Goal: Information Seeking & Learning: Learn about a topic

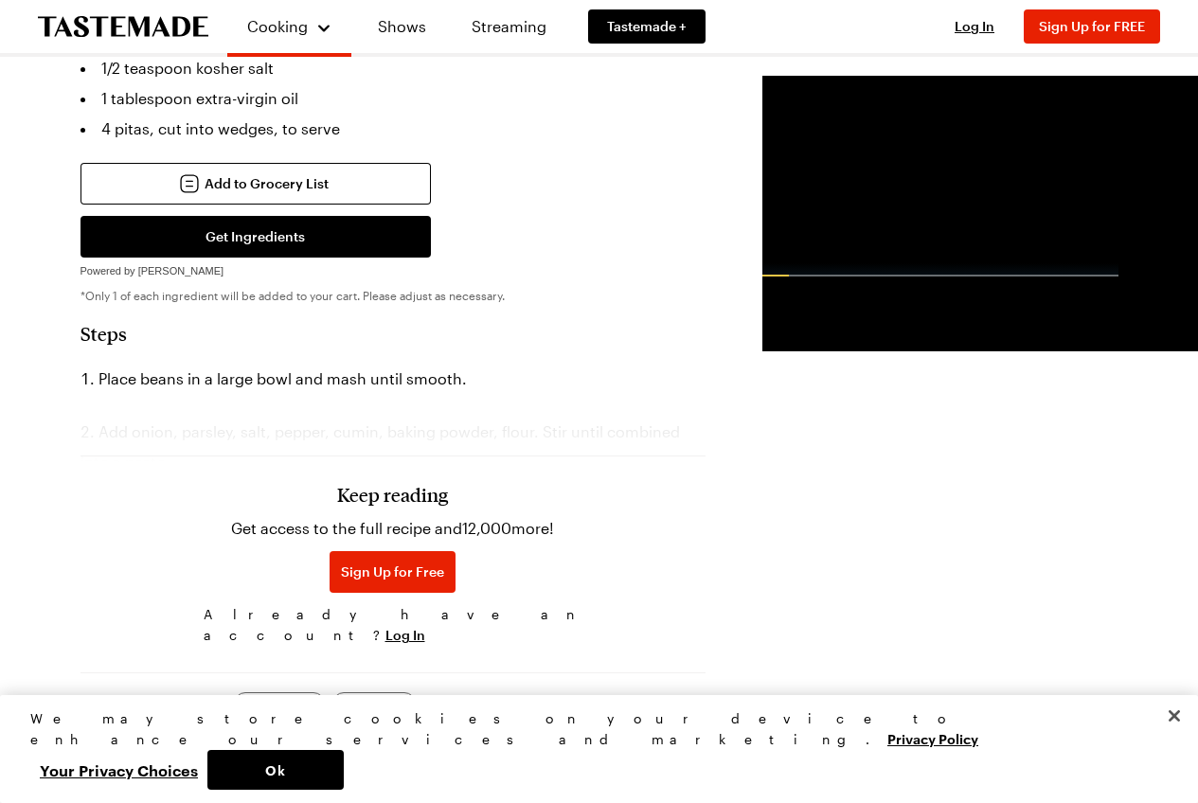
scroll to position [1424, 0]
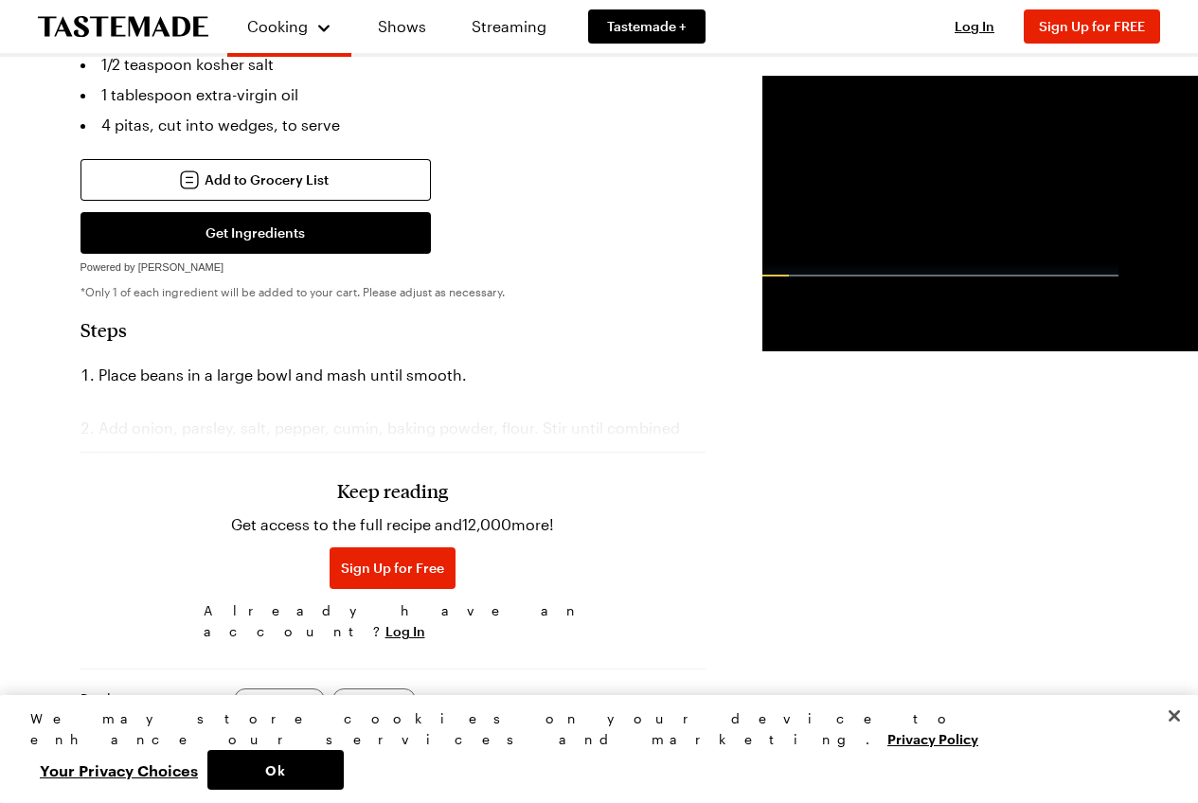
drag, startPoint x: 1203, startPoint y: 156, endPoint x: 1118, endPoint y: 468, distance: 323.1
click at [1118, 468] on html "Cooking Shows Streaming Tastemade + Log In Sign Up Log In Sign Up for FREE Sear…" at bounding box center [599, 407] width 1198 height 3663
click at [337, 479] on h3 "Keep reading" at bounding box center [392, 490] width 111 height 23
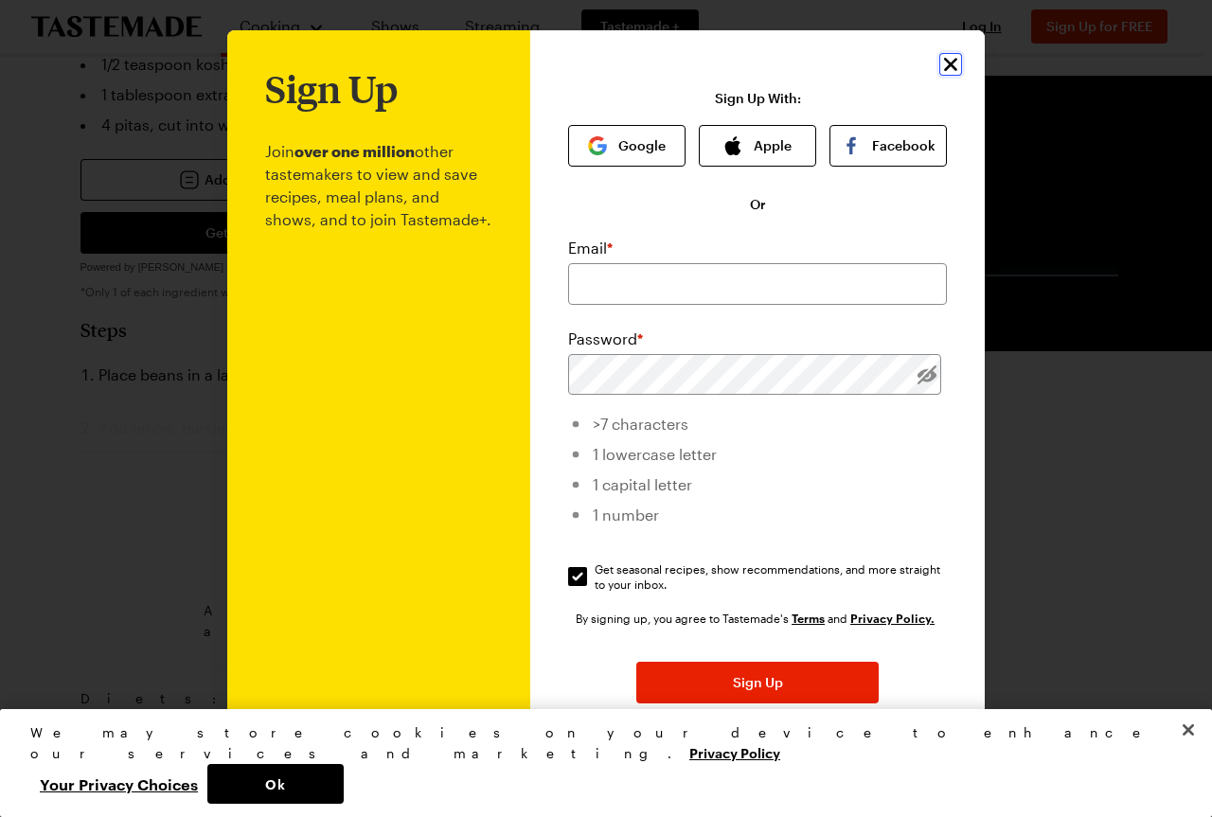
click at [942, 72] on icon "Close" at bounding box center [951, 64] width 23 height 23
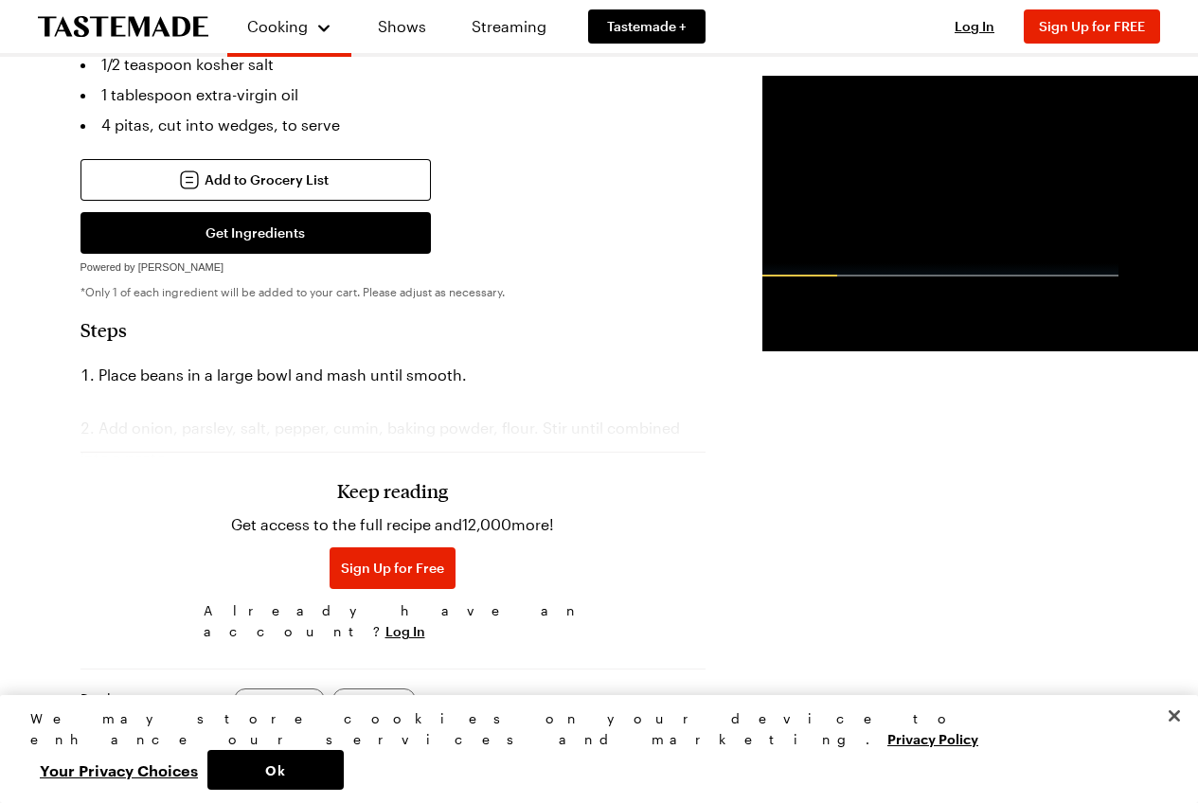
click at [350, 479] on h3 "Keep reading" at bounding box center [392, 490] width 111 height 23
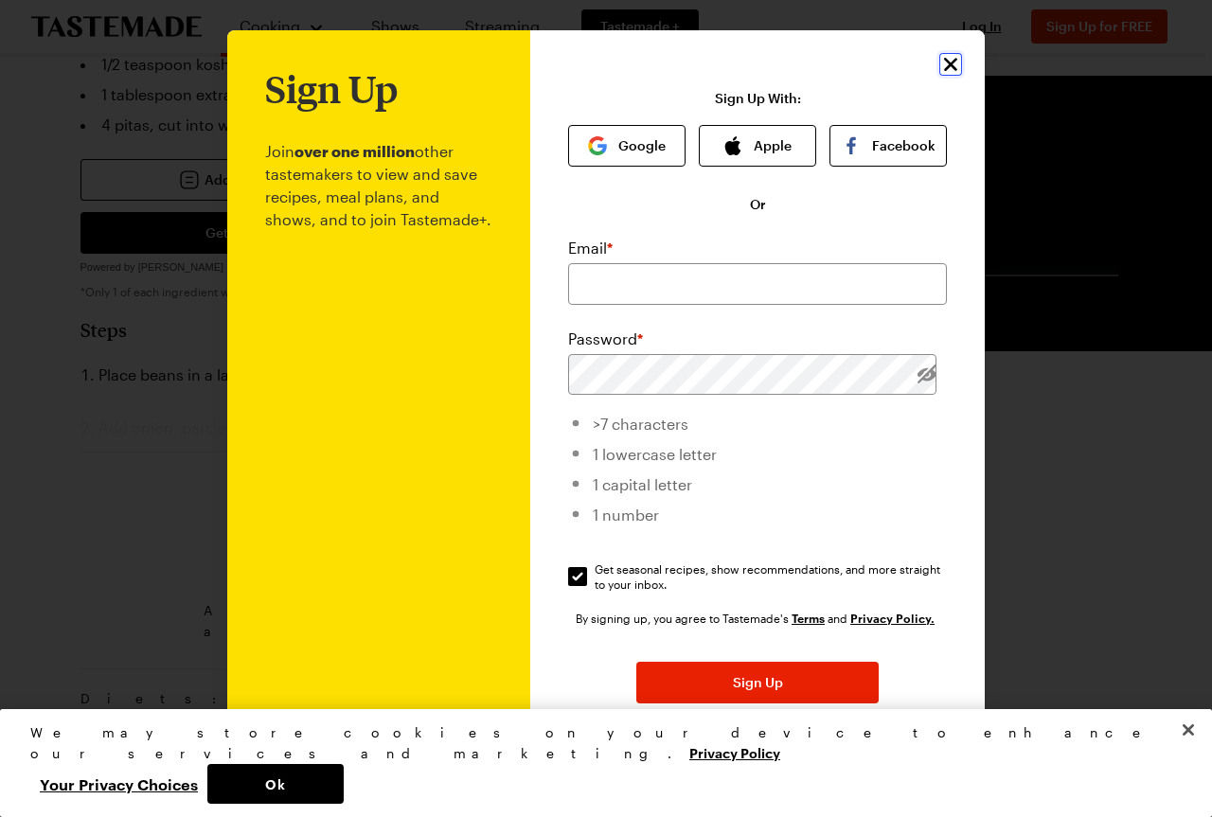
click at [947, 71] on icon "Close" at bounding box center [951, 64] width 23 height 23
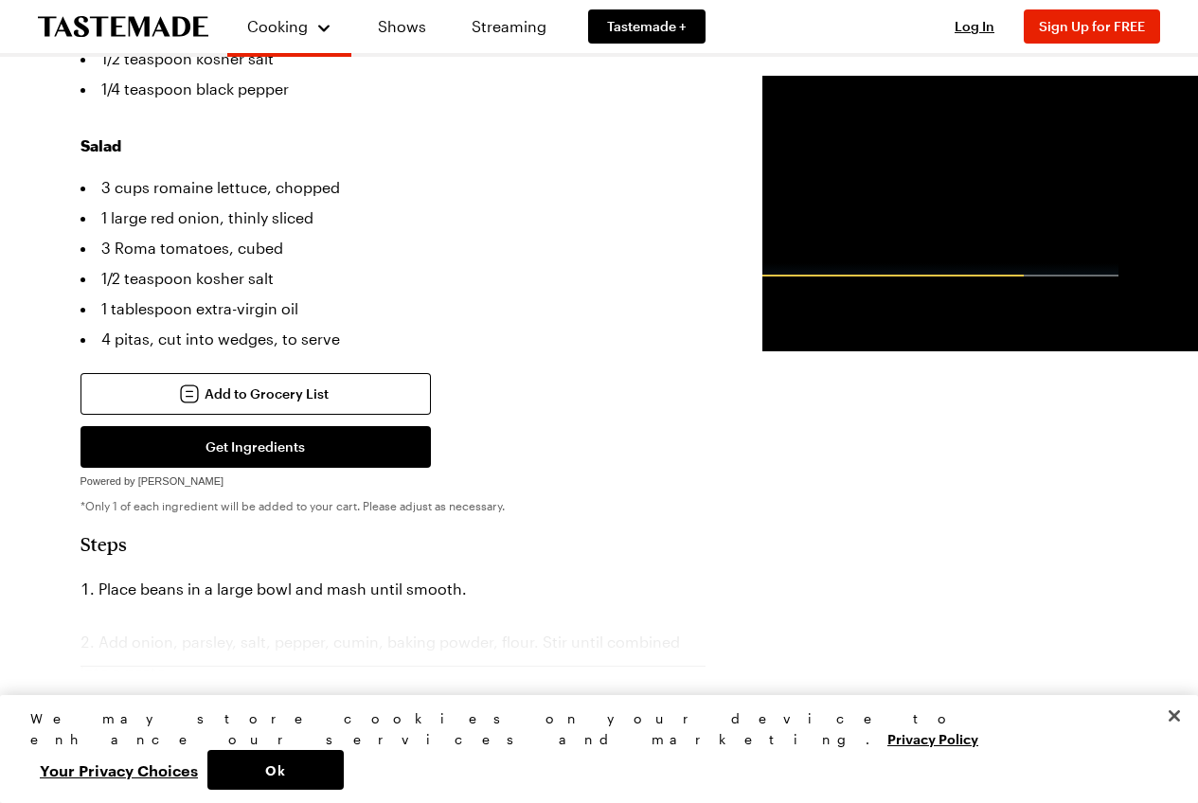
scroll to position [1248, 0]
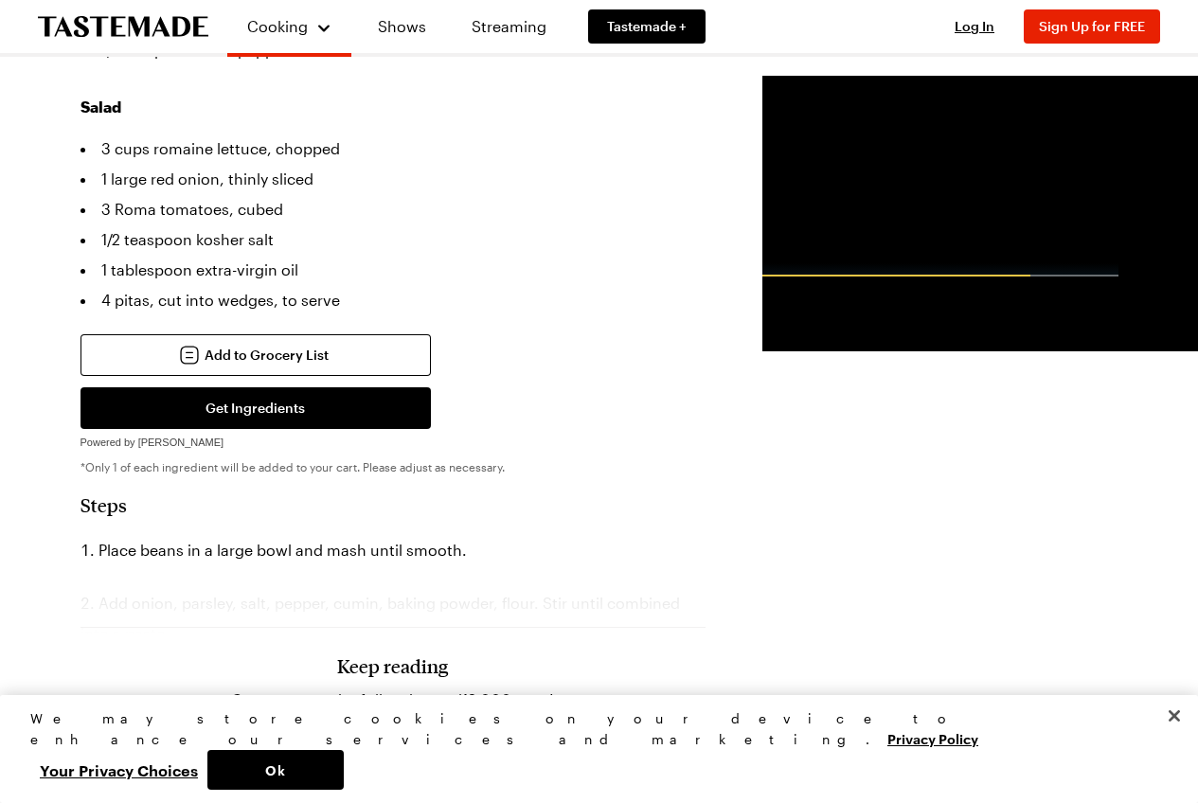
click at [304, 572] on div "Keep reading Get access to the full recipe and 12,000 more! Sign Up for Free Al…" at bounding box center [393, 693] width 625 height 264
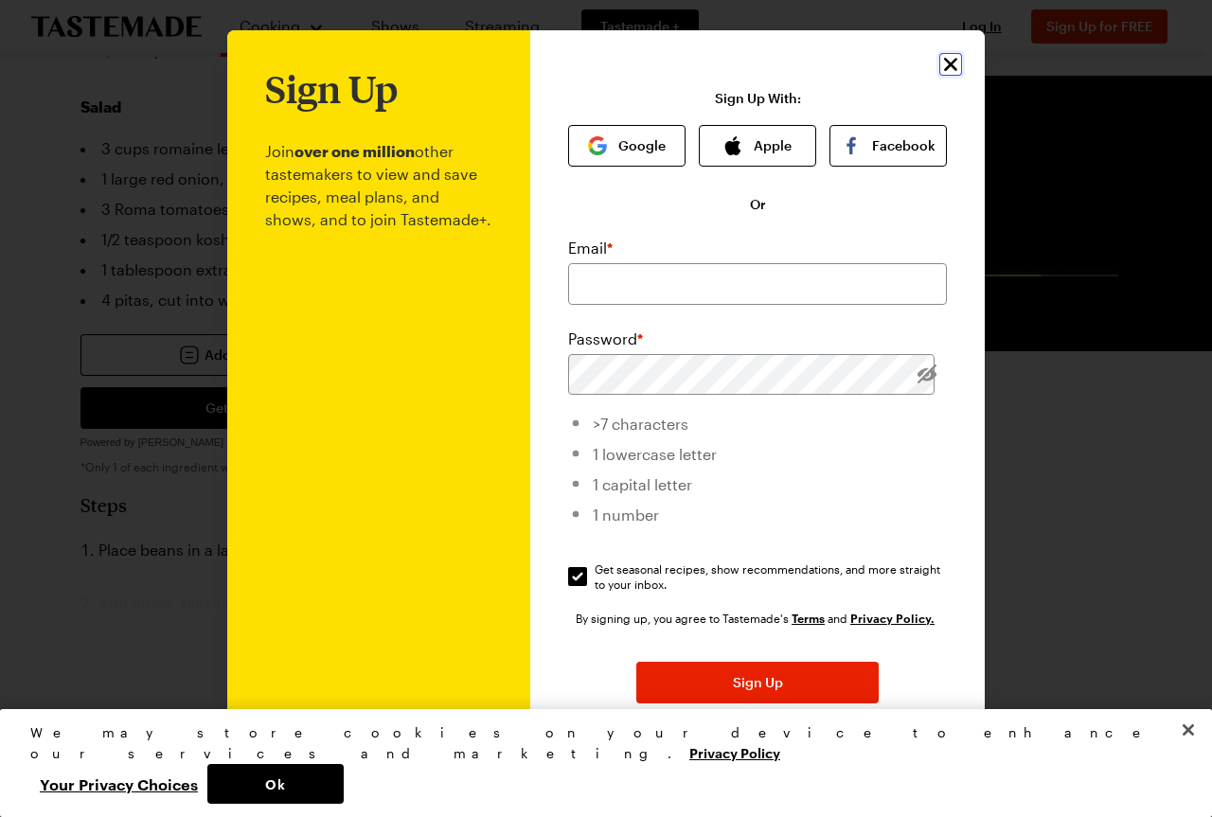
click at [944, 69] on icon "Close" at bounding box center [950, 64] width 13 height 13
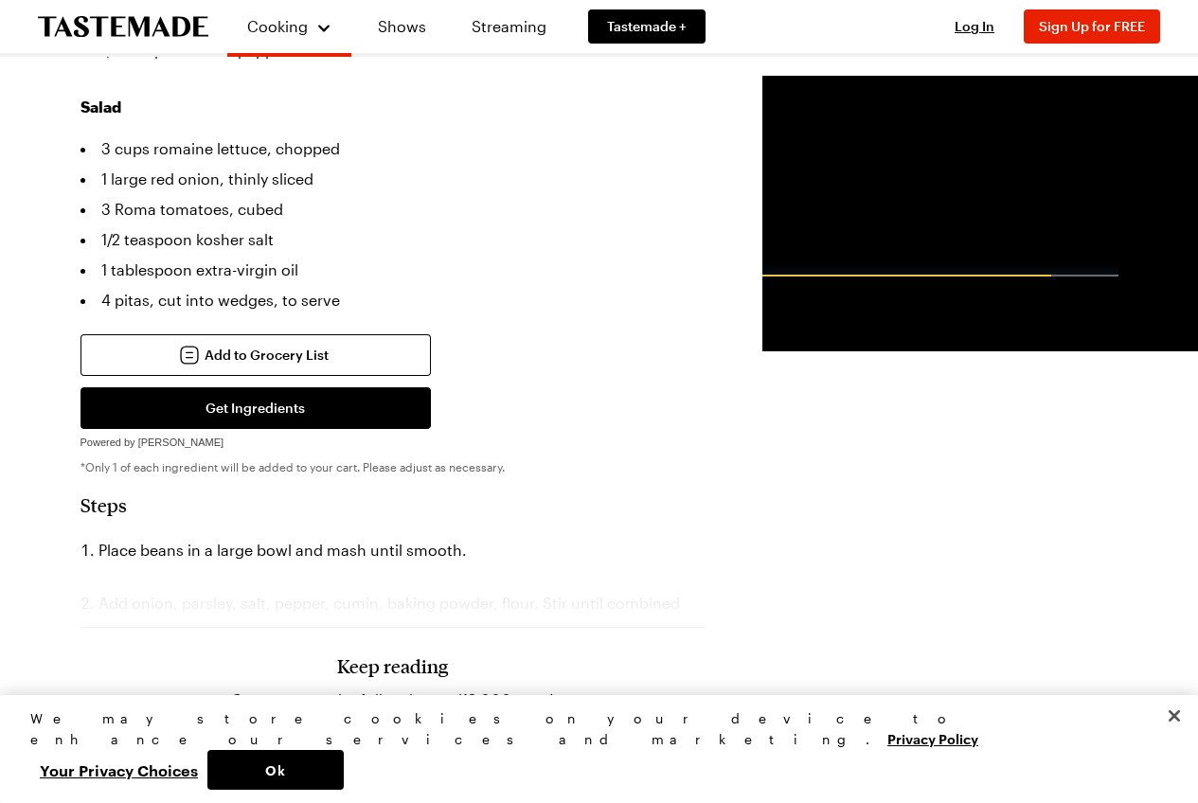
click at [337, 655] on h3 "Keep reading" at bounding box center [392, 666] width 111 height 23
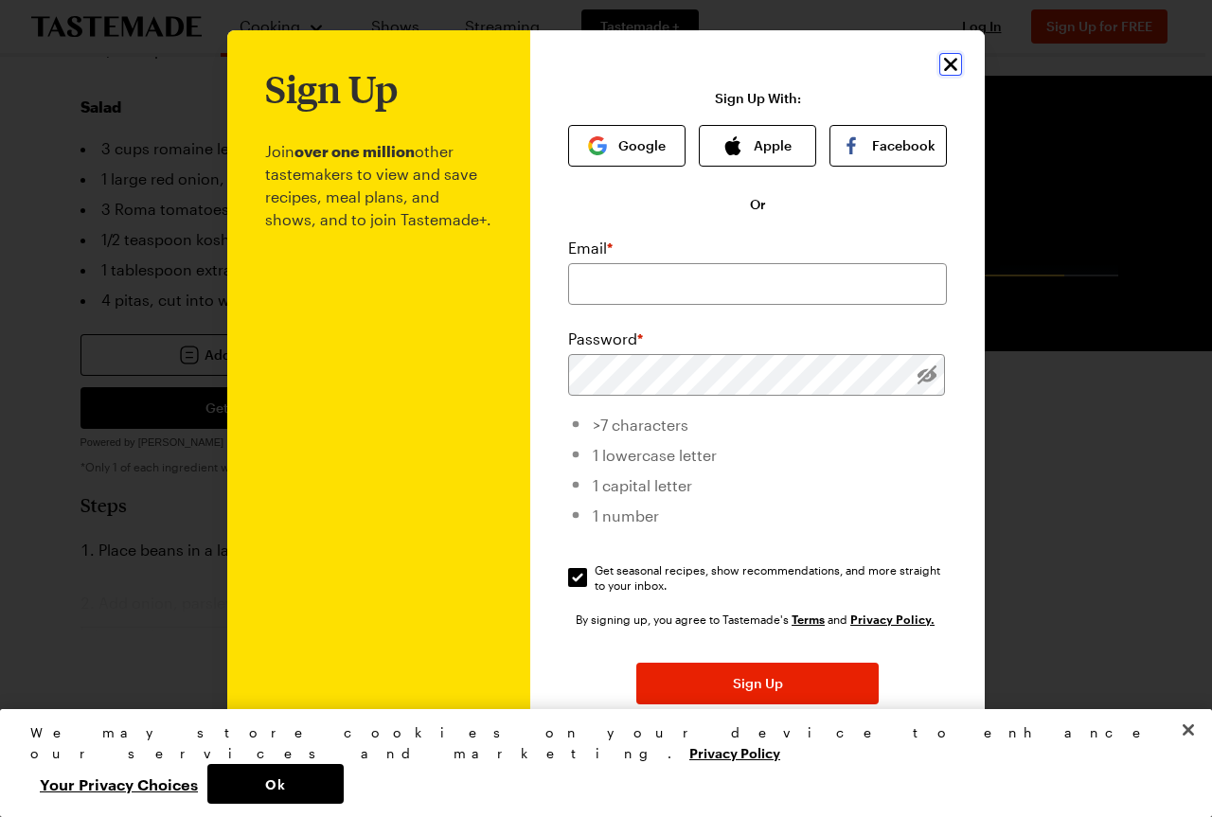
click at [940, 64] on icon "Close" at bounding box center [951, 64] width 23 height 23
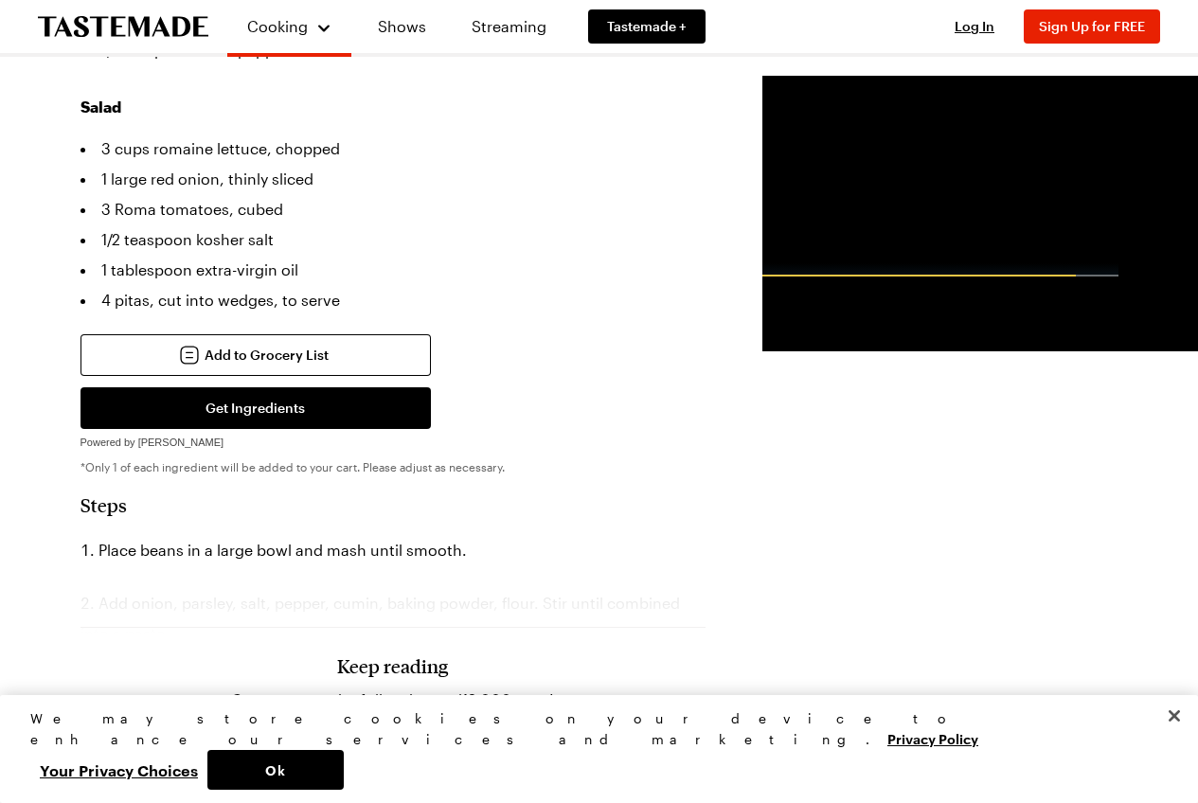
click at [348, 734] on span "Sign Up for Free" at bounding box center [392, 743] width 103 height 19
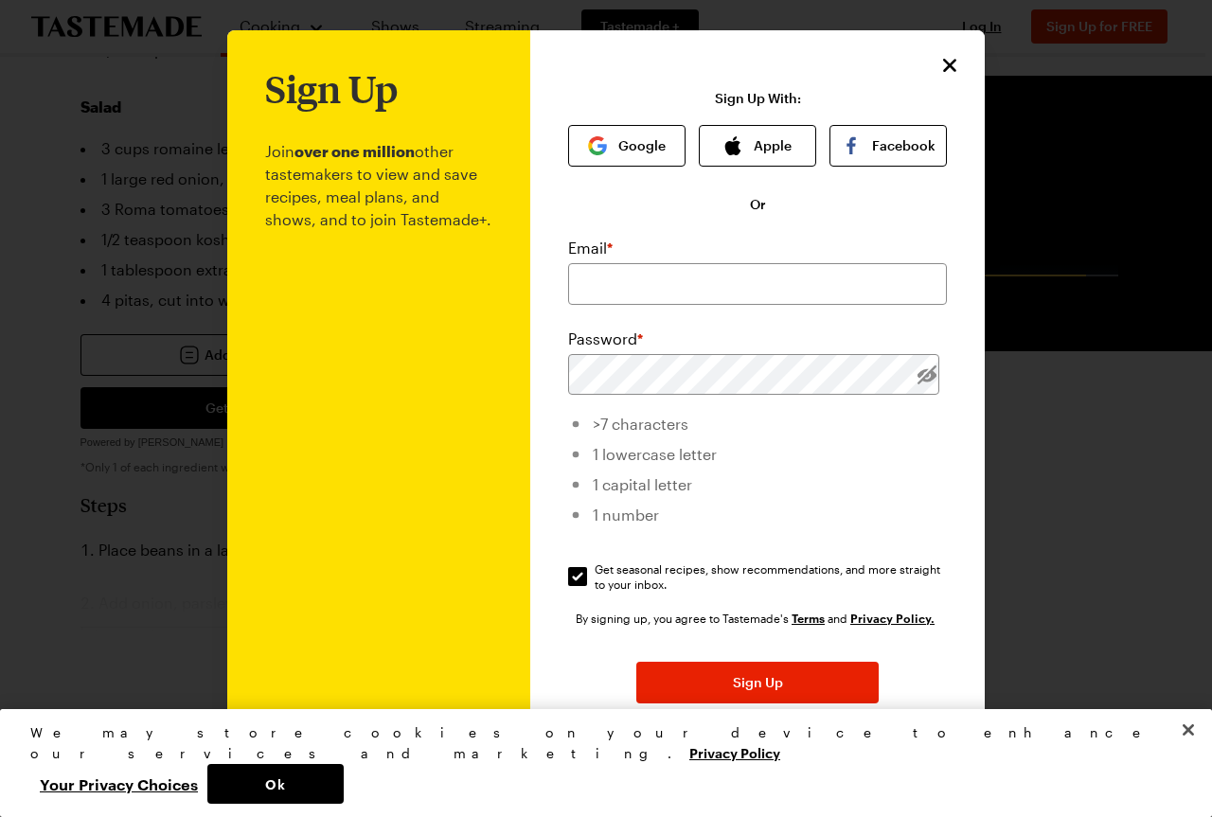
click at [345, 711] on p "Join over one million other tastemakers to view and save recipes, meal plans, a…" at bounding box center [378, 463] width 227 height 707
click at [771, 300] on input "email" at bounding box center [757, 284] width 379 height 42
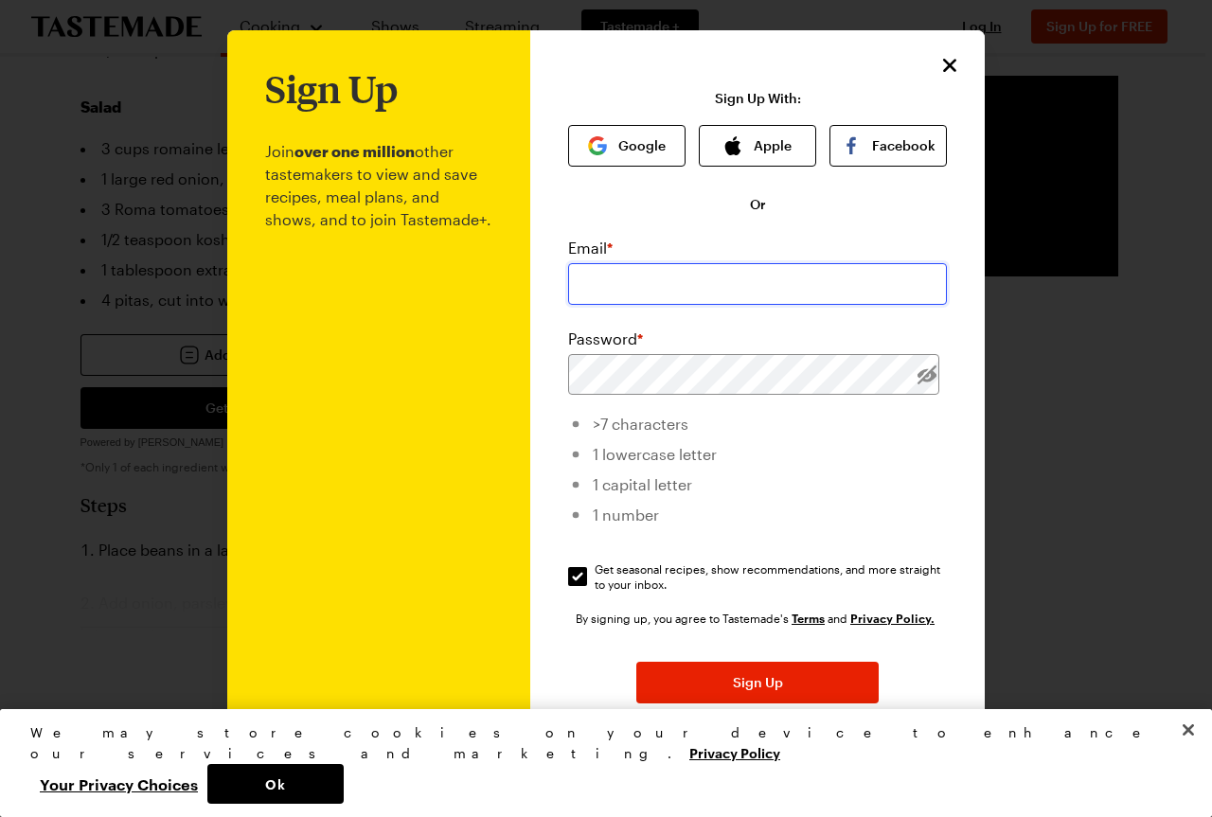
type input "southernblend@gmail.com"
click at [757, 353] on div "Password *" at bounding box center [757, 361] width 379 height 67
click at [608, 153] on button "Google" at bounding box center [626, 146] width 117 height 42
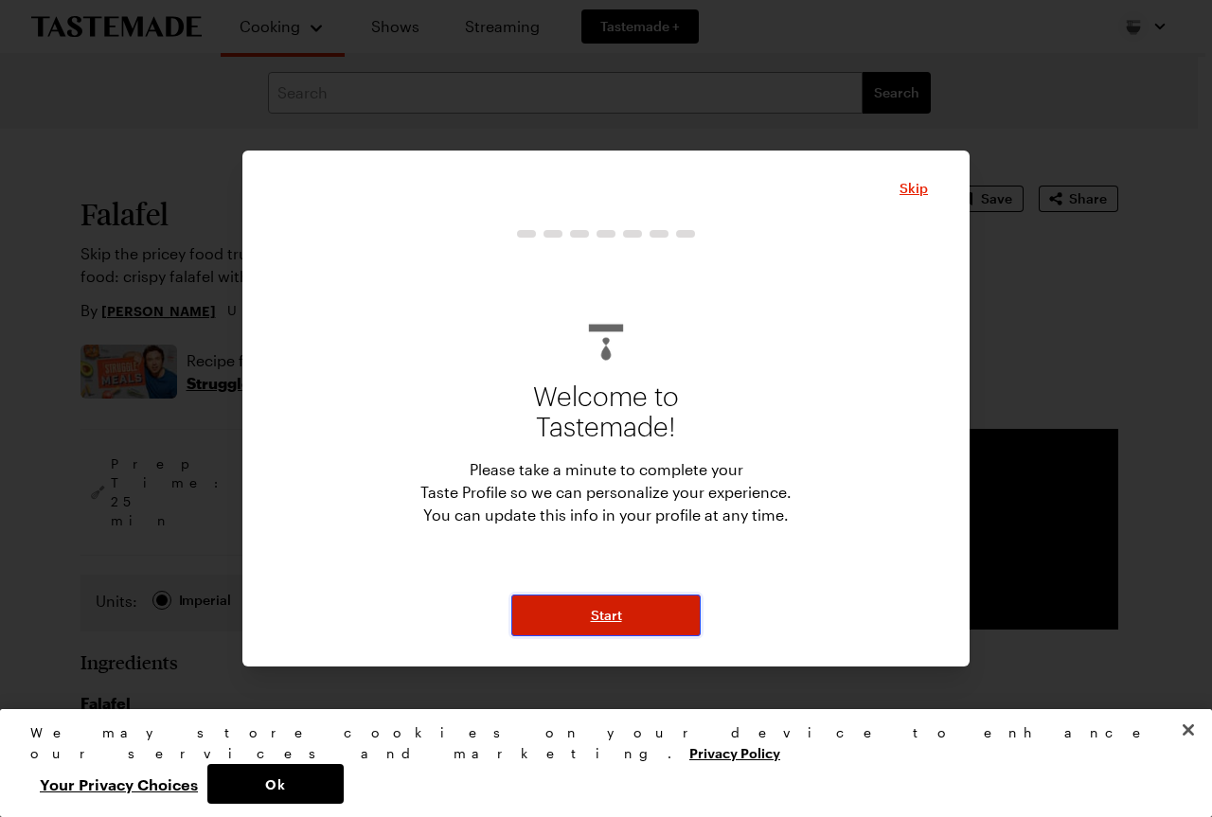
click at [613, 622] on span "Start" at bounding box center [606, 615] width 31 height 19
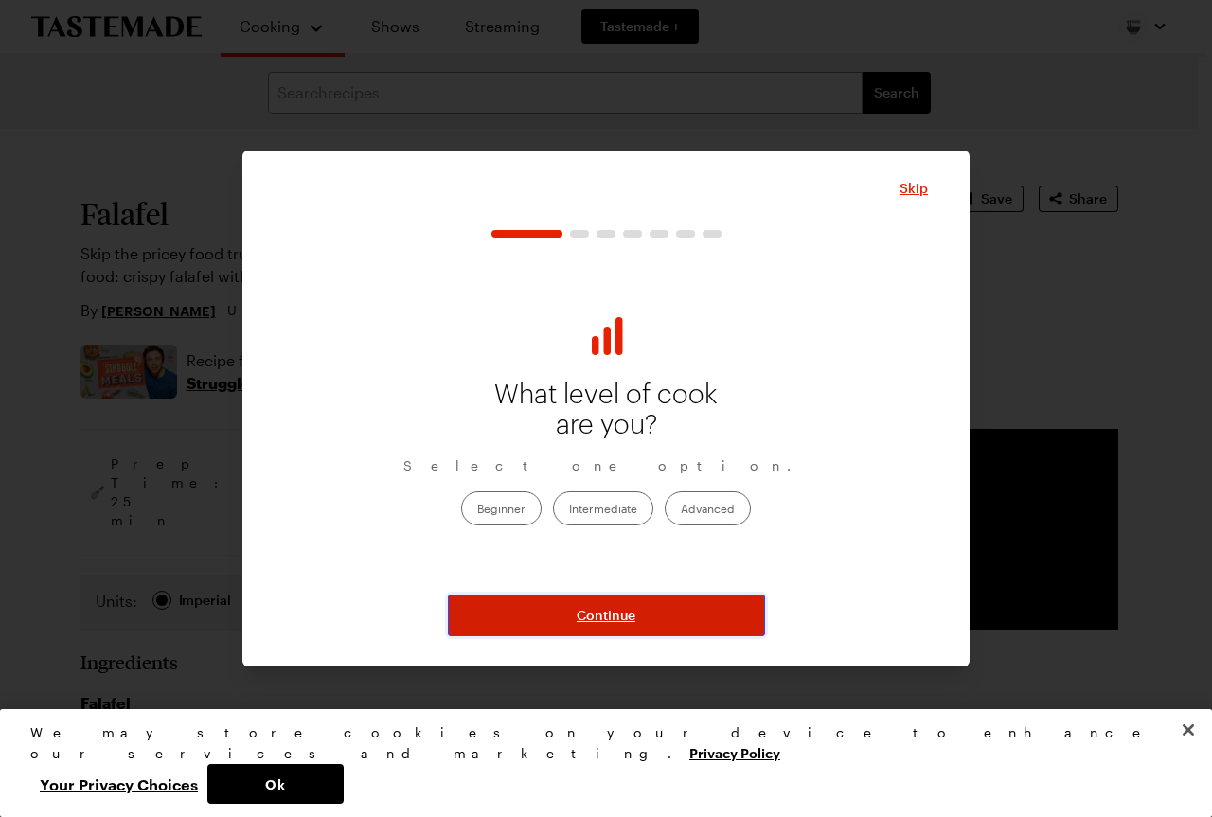
click at [613, 622] on span "Continue" at bounding box center [606, 615] width 59 height 19
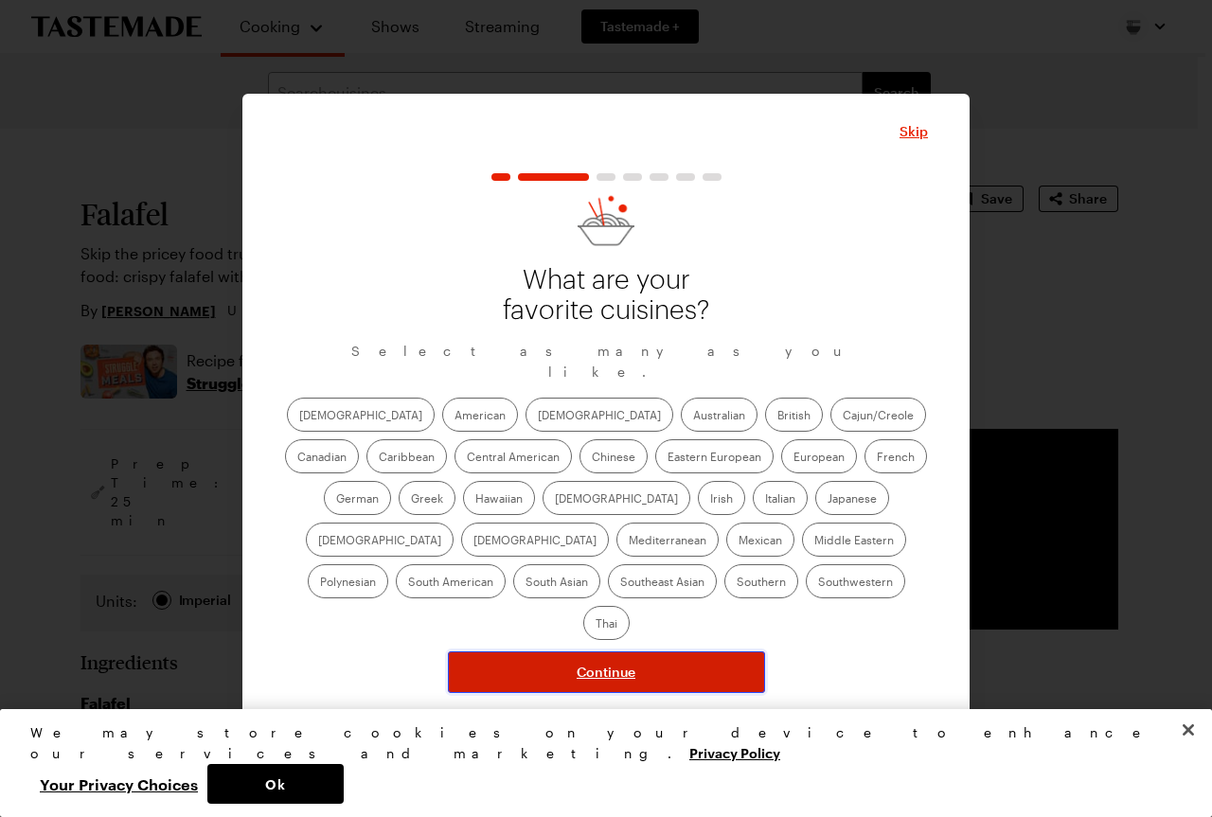
click at [606, 663] on span "Continue" at bounding box center [606, 672] width 59 height 19
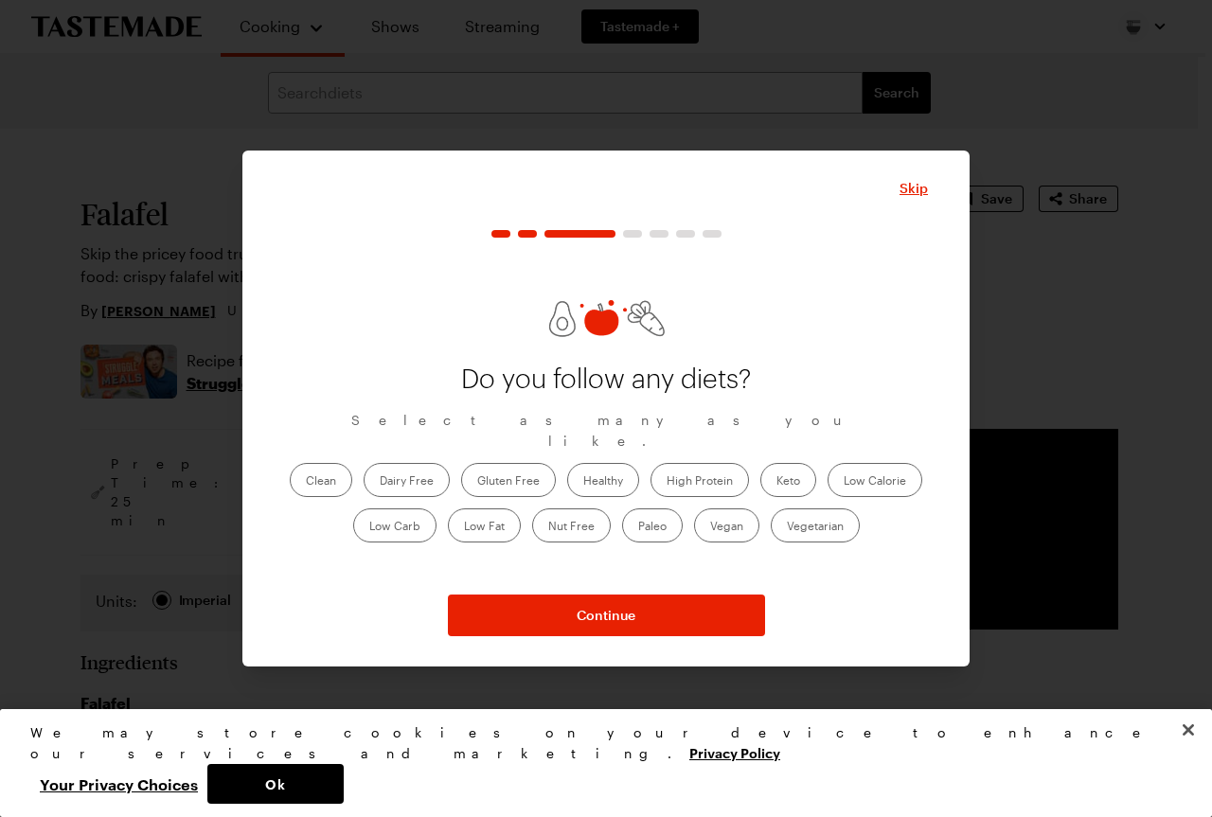
click at [810, 509] on label "Vegetarian" at bounding box center [815, 526] width 89 height 34
click at [787, 528] on input "Vegetarian" at bounding box center [787, 528] width 0 height 0
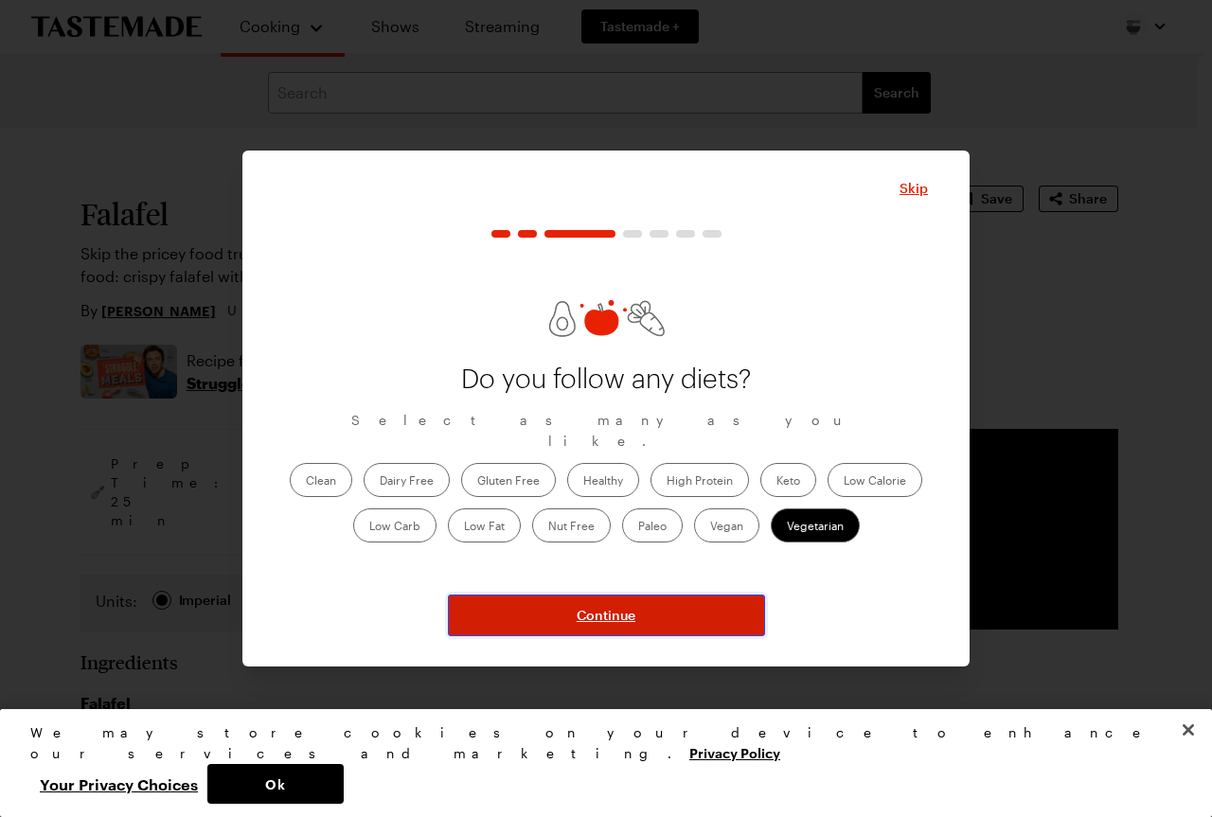
click at [618, 615] on span "Continue" at bounding box center [606, 615] width 59 height 19
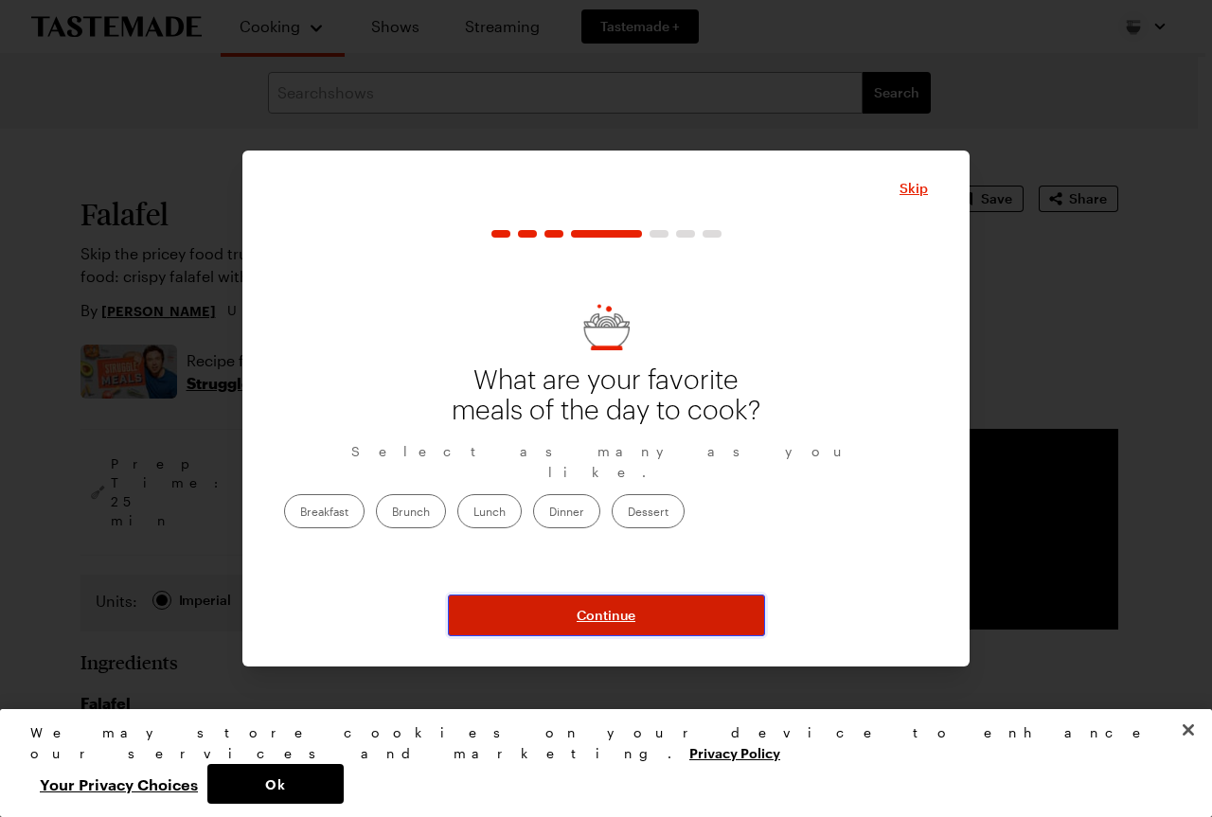
click at [618, 615] on span "Continue" at bounding box center [606, 615] width 59 height 19
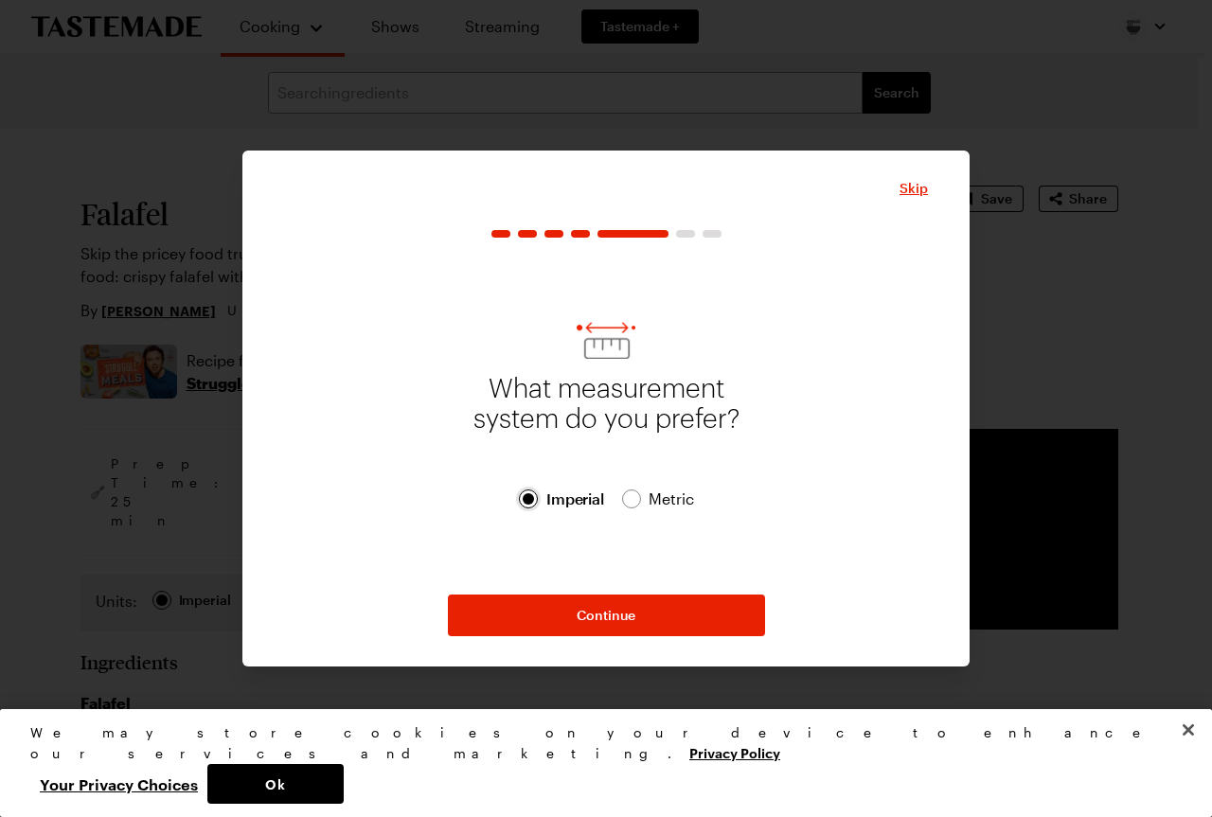
click at [529, 496] on div at bounding box center [528, 499] width 11 height 11
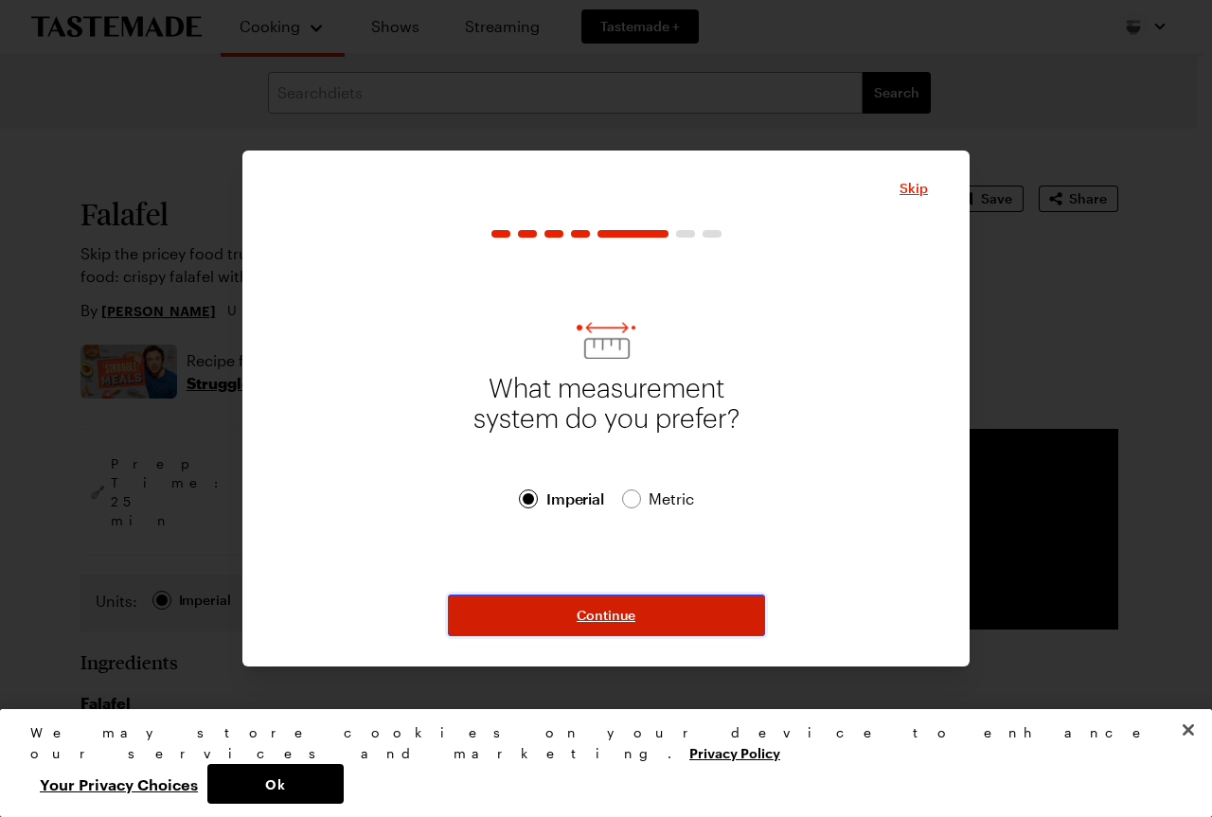
click at [602, 621] on span "Continue" at bounding box center [606, 615] width 59 height 19
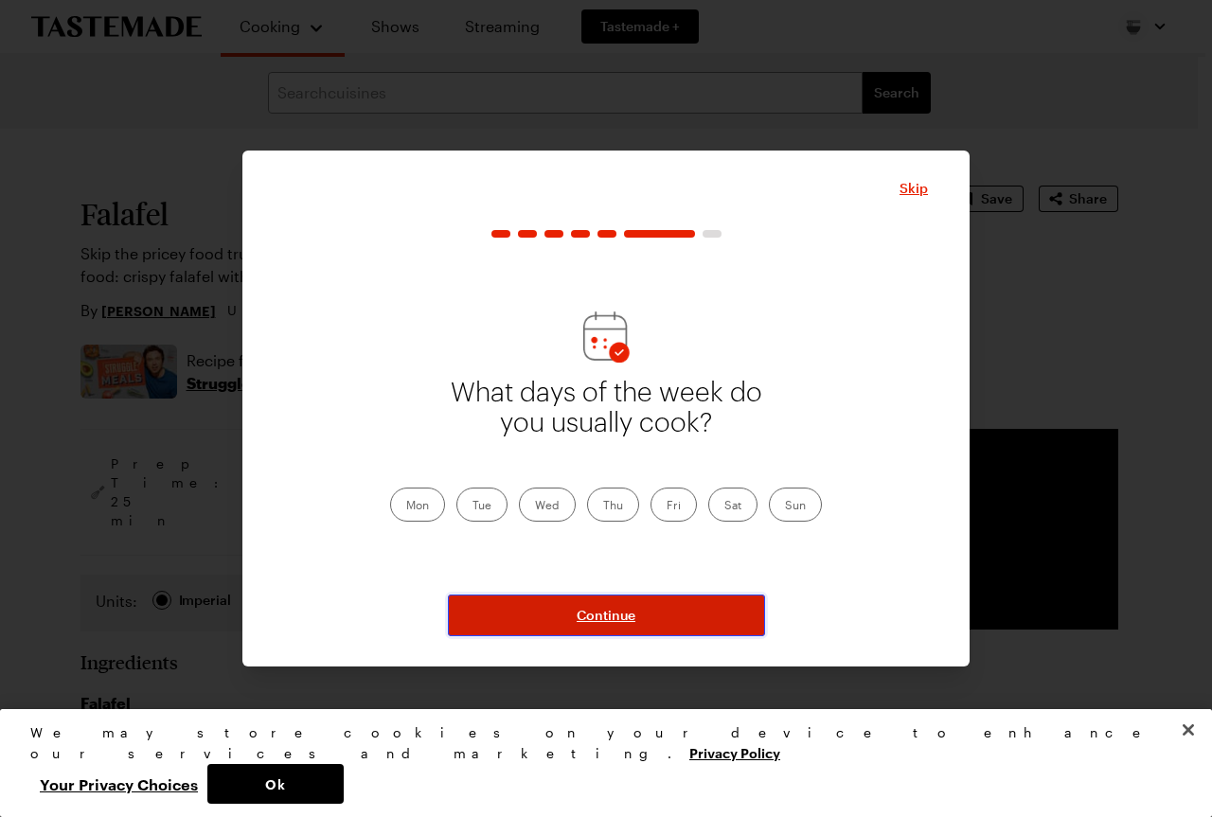
click at [602, 620] on span "Continue" at bounding box center [606, 615] width 59 height 19
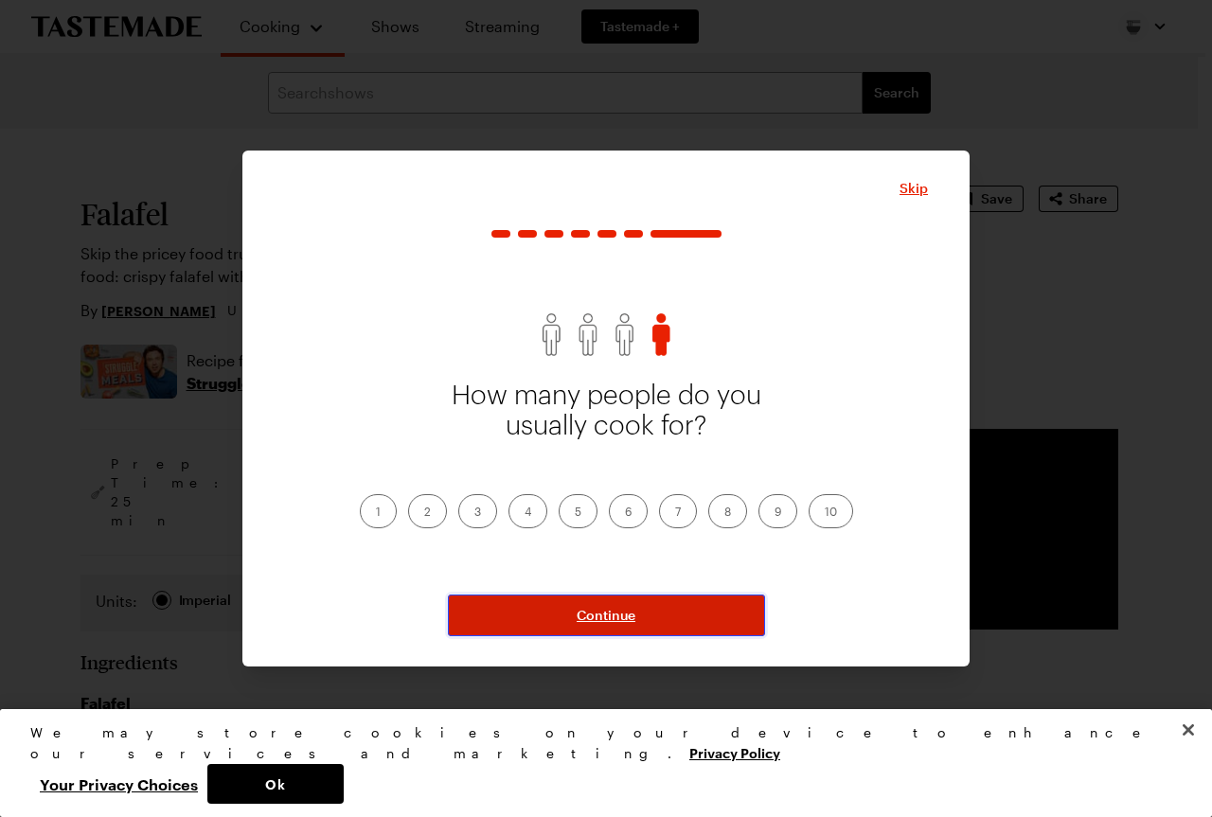
click at [602, 620] on span "Continue" at bounding box center [606, 615] width 59 height 19
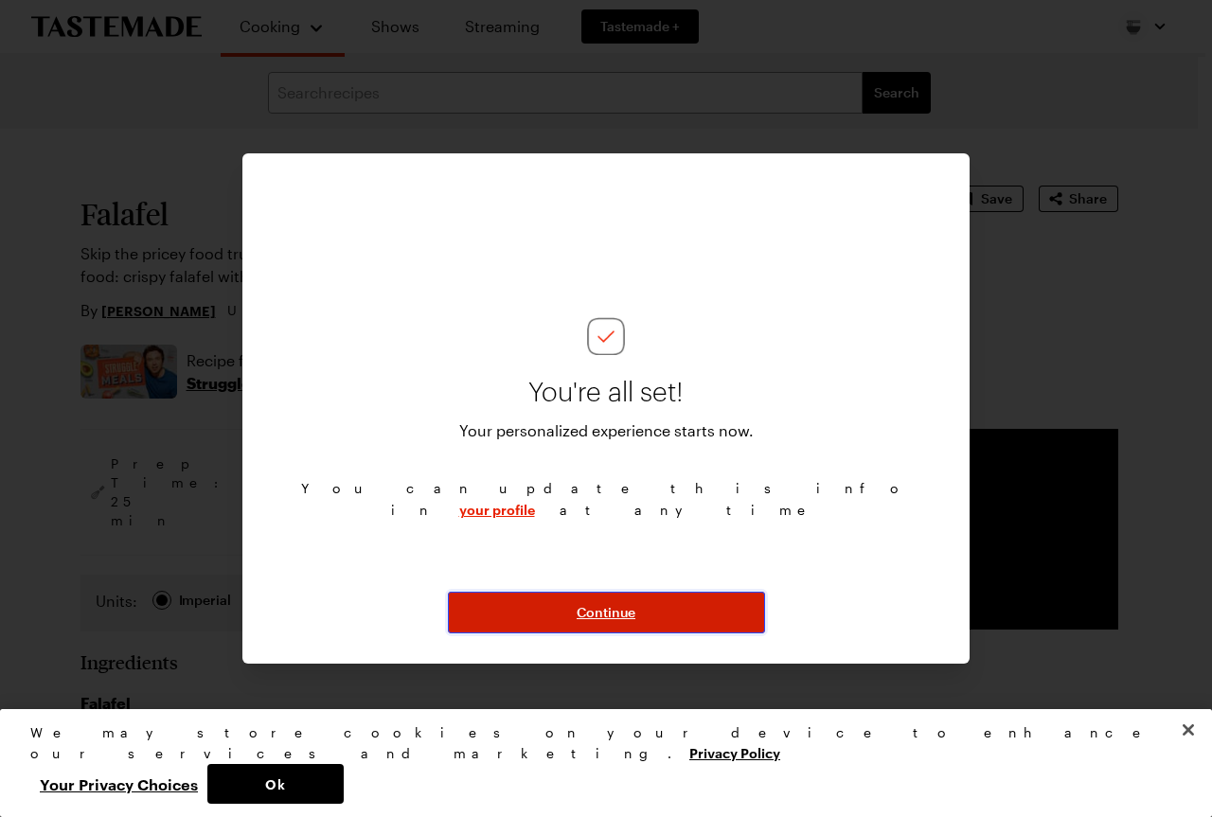
click at [602, 620] on span "Continue" at bounding box center [606, 612] width 59 height 19
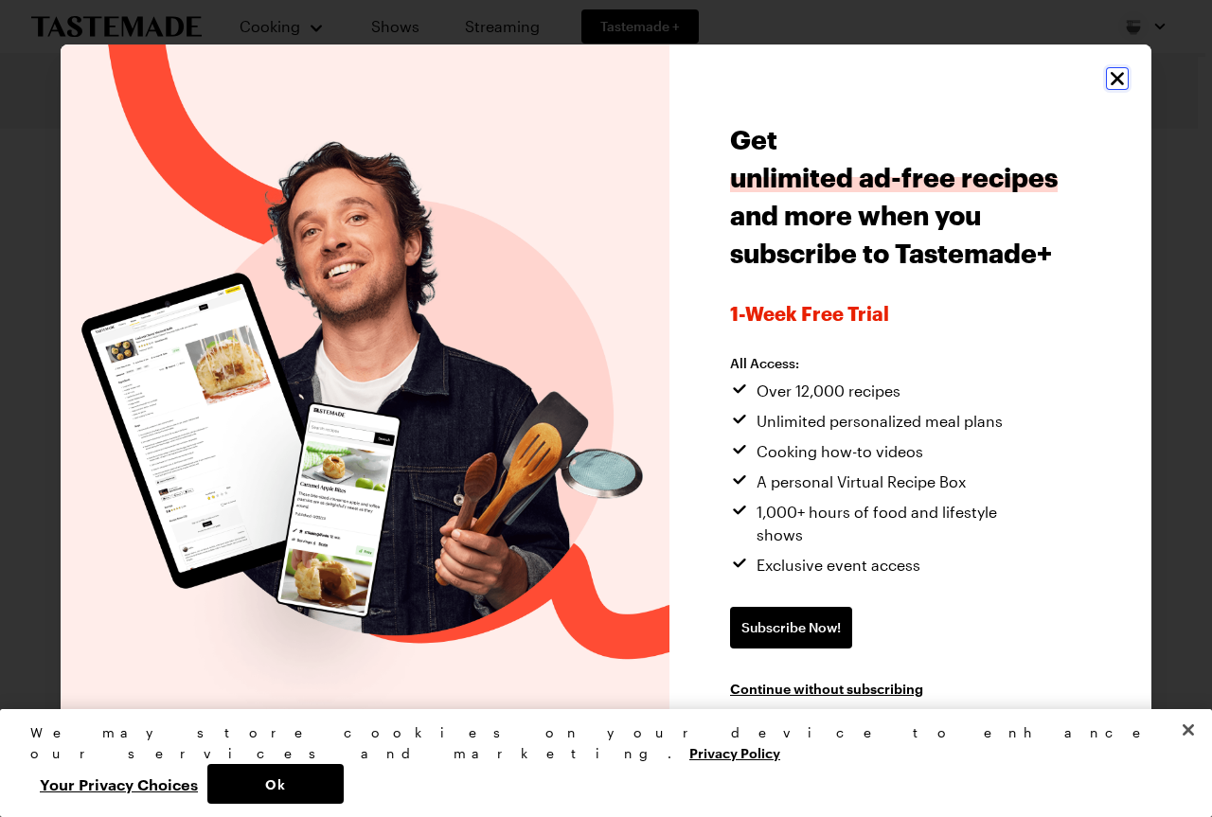
click at [1114, 84] on icon "Close" at bounding box center [1117, 78] width 23 height 23
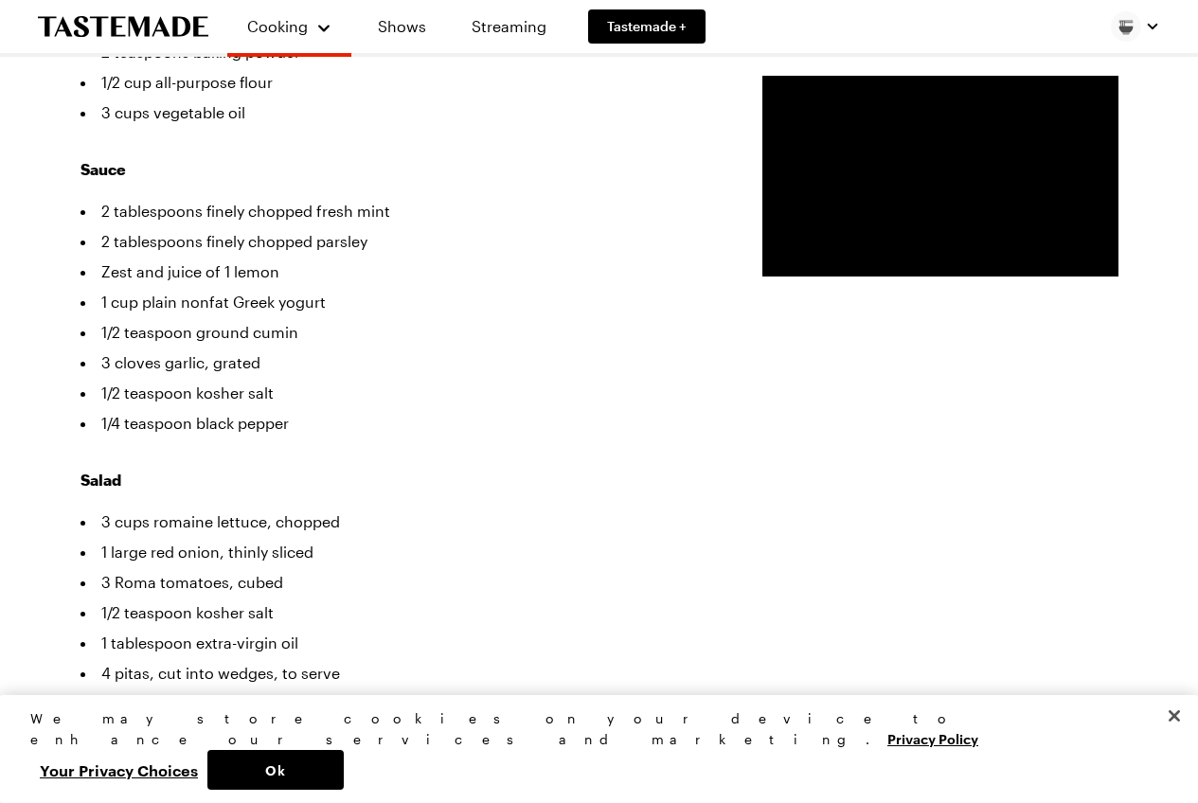
scroll to position [835, 0]
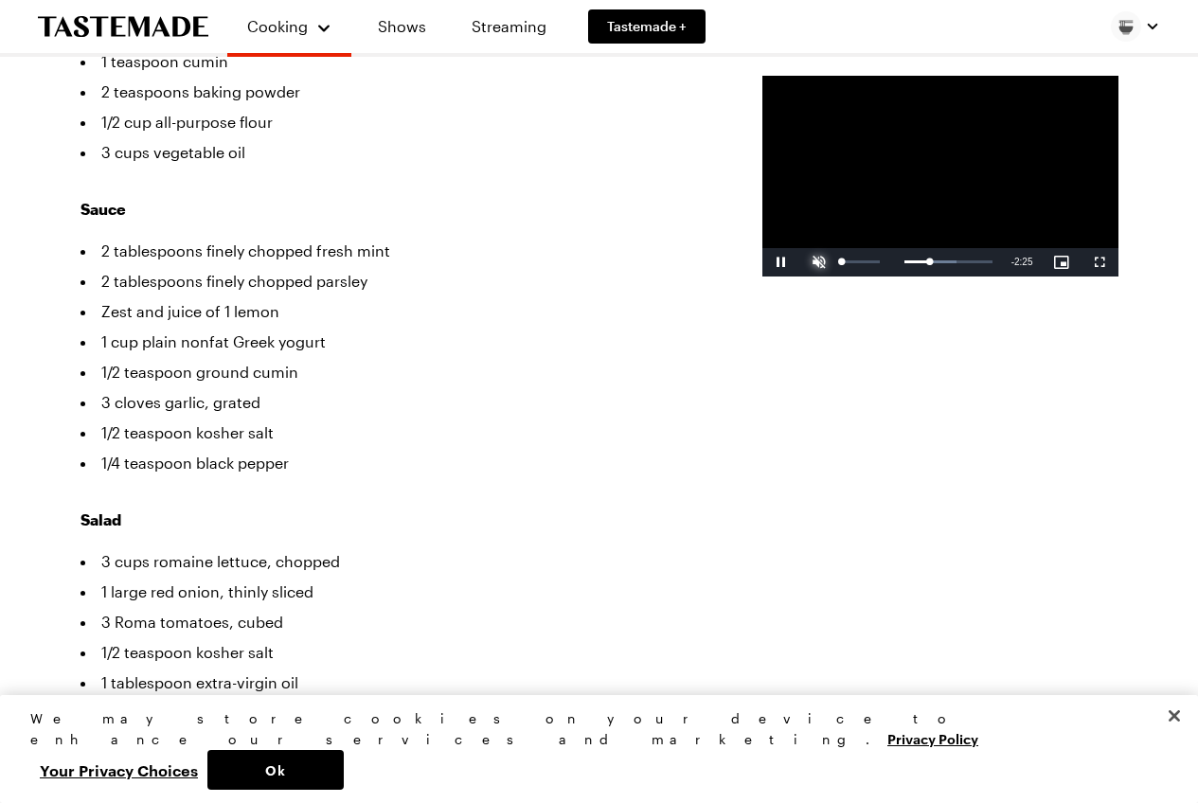
click at [800, 262] on span "Video Player" at bounding box center [819, 262] width 38 height 0
click at [848, 264] on div "Loaded : 59.24% 0:56 0:59" at bounding box center [920, 262] width 145 height 5
click at [848, 264] on div "Loaded : 59.24% 0:31 0:30" at bounding box center [920, 262] width 145 height 5
click at [848, 264] on div "Loaded : 59.24% 0:21 0:32" at bounding box center [920, 262] width 145 height 5
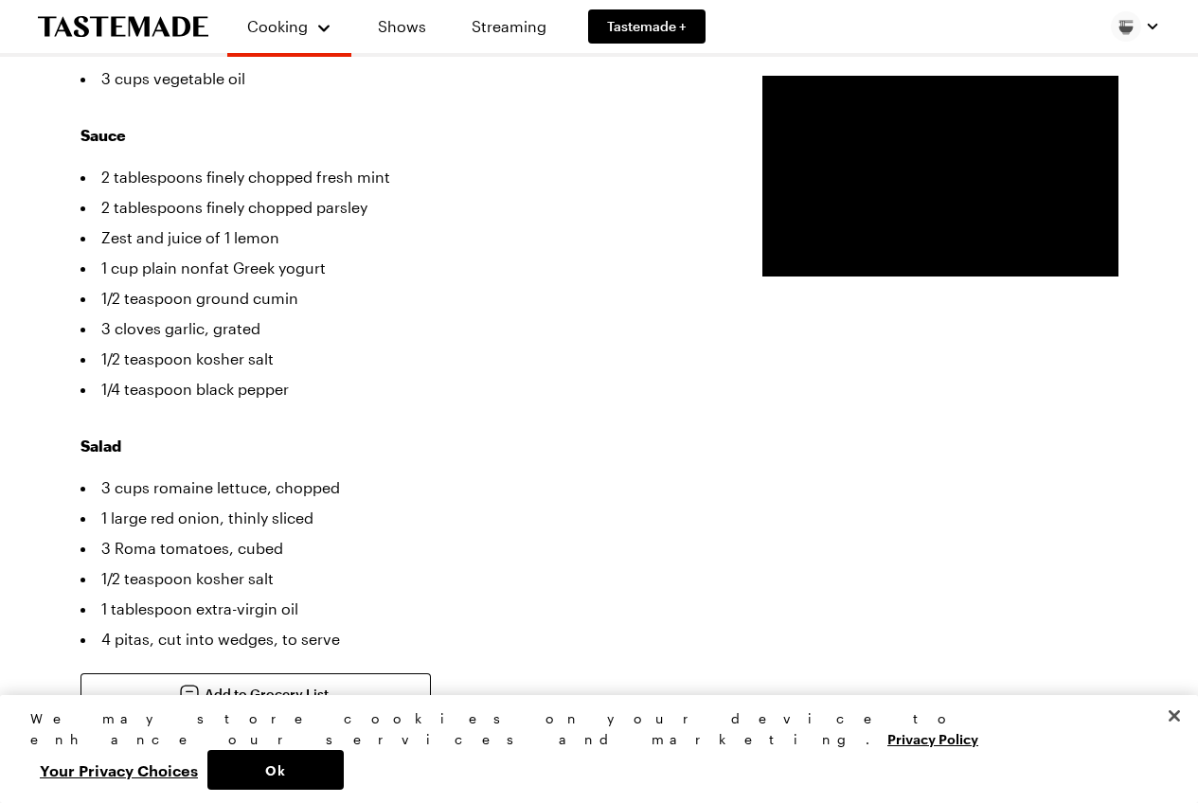
scroll to position [925, 0]
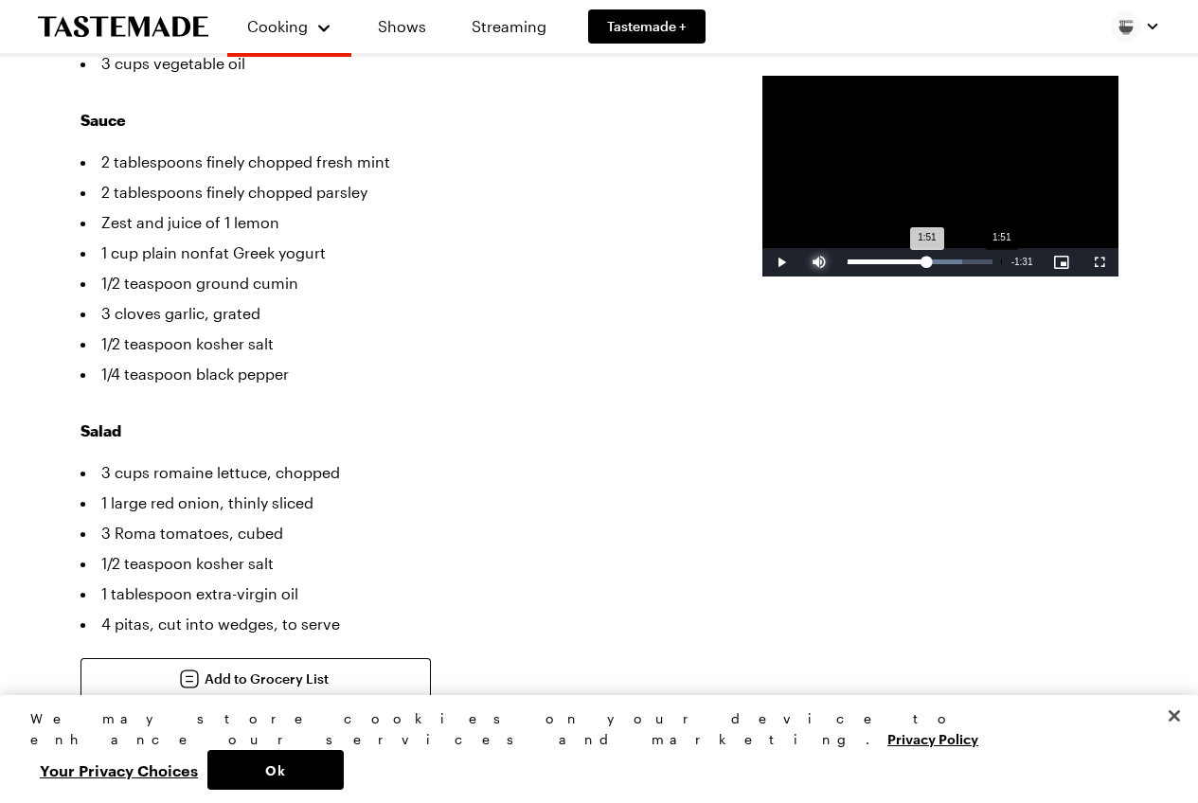
click at [866, 277] on div "Loaded : 79.03% 1:51 1:51" at bounding box center [920, 262] width 164 height 28
click at [888, 277] on div "Loaded : 89.03% 2:03 1:57" at bounding box center [920, 262] width 164 height 28
click at [901, 264] on div "Loaded : 93.86% 2:15 2:16" at bounding box center [920, 262] width 145 height 5
click at [911, 264] on div "2:19" at bounding box center [897, 262] width 99 height 5
click at [931, 277] on div "Loaded : 100.00% 2:37 2:37" at bounding box center [920, 262] width 164 height 28
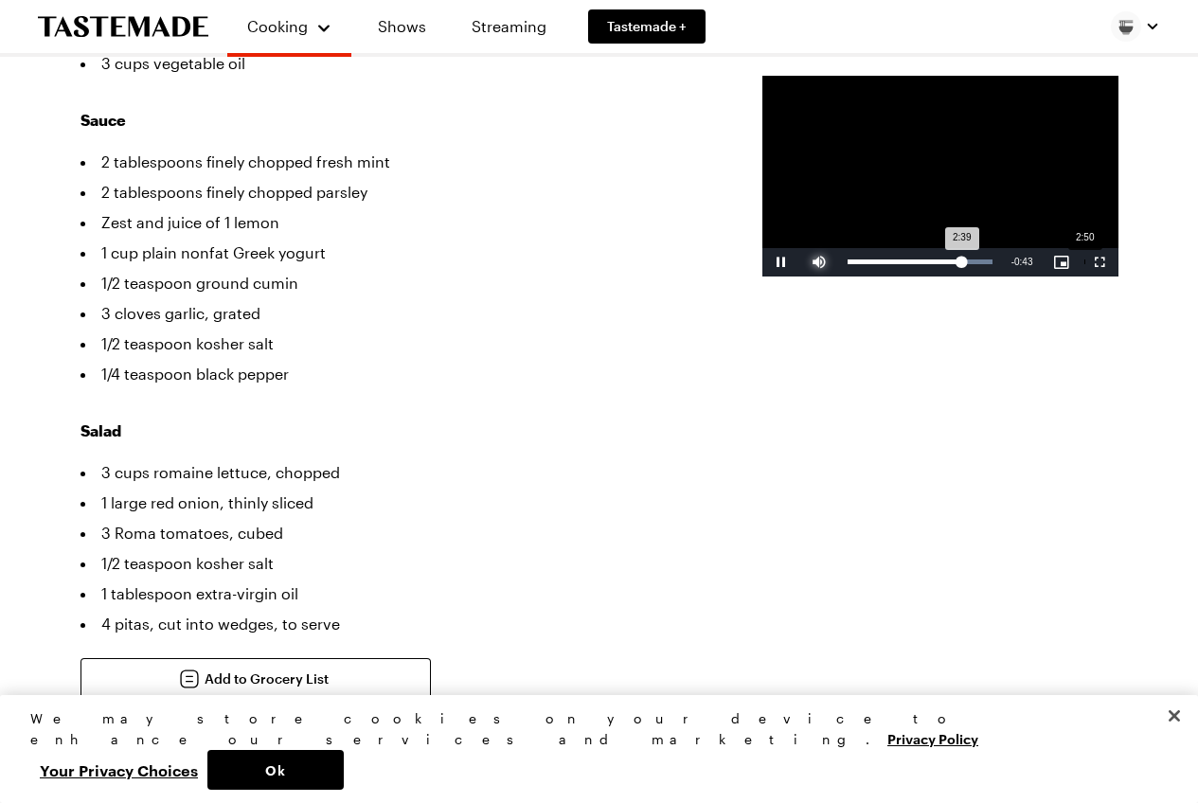
click at [950, 264] on div "Loaded : 100.00% 2:50 2:39" at bounding box center [920, 262] width 145 height 5
click at [941, 264] on div "Loaded : 100.00% 2:44 2:43" at bounding box center [920, 262] width 145 height 5
click at [928, 264] on div "Loaded : 100.00% 2:35 2:34" at bounding box center [920, 262] width 145 height 5
click at [961, 264] on div "Loaded : 100.00% 2:58 2:58" at bounding box center [920, 262] width 145 height 5
click at [986, 264] on div "Loaded : 100.00% 3:16 3:17" at bounding box center [920, 262] width 145 height 5
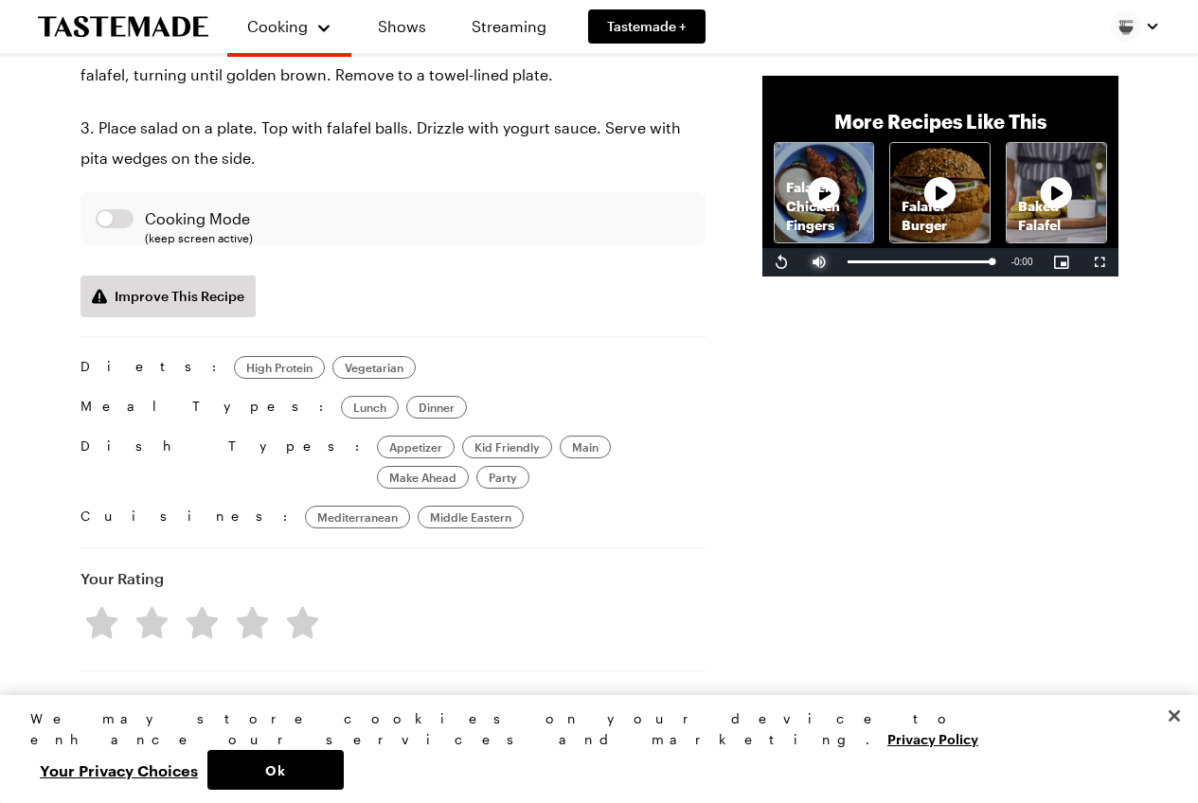
scroll to position [2792, 0]
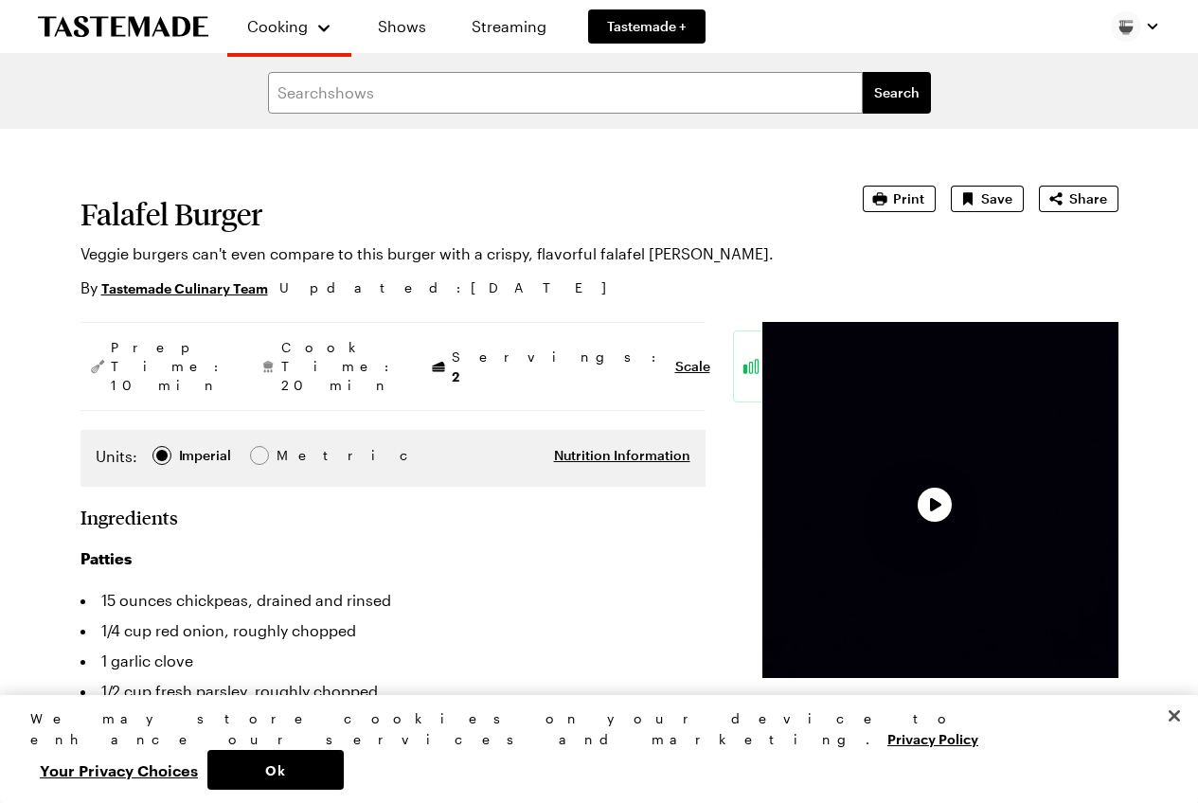
type textarea "x"
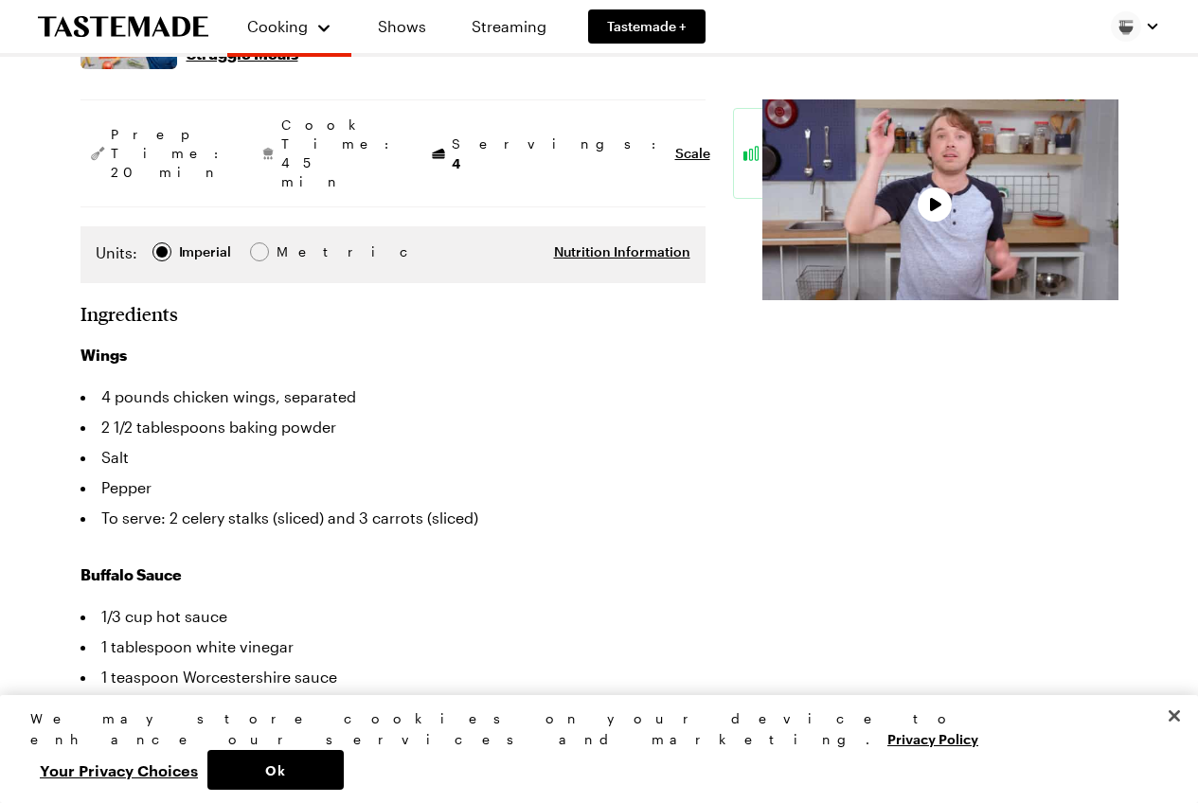
scroll to position [315, 0]
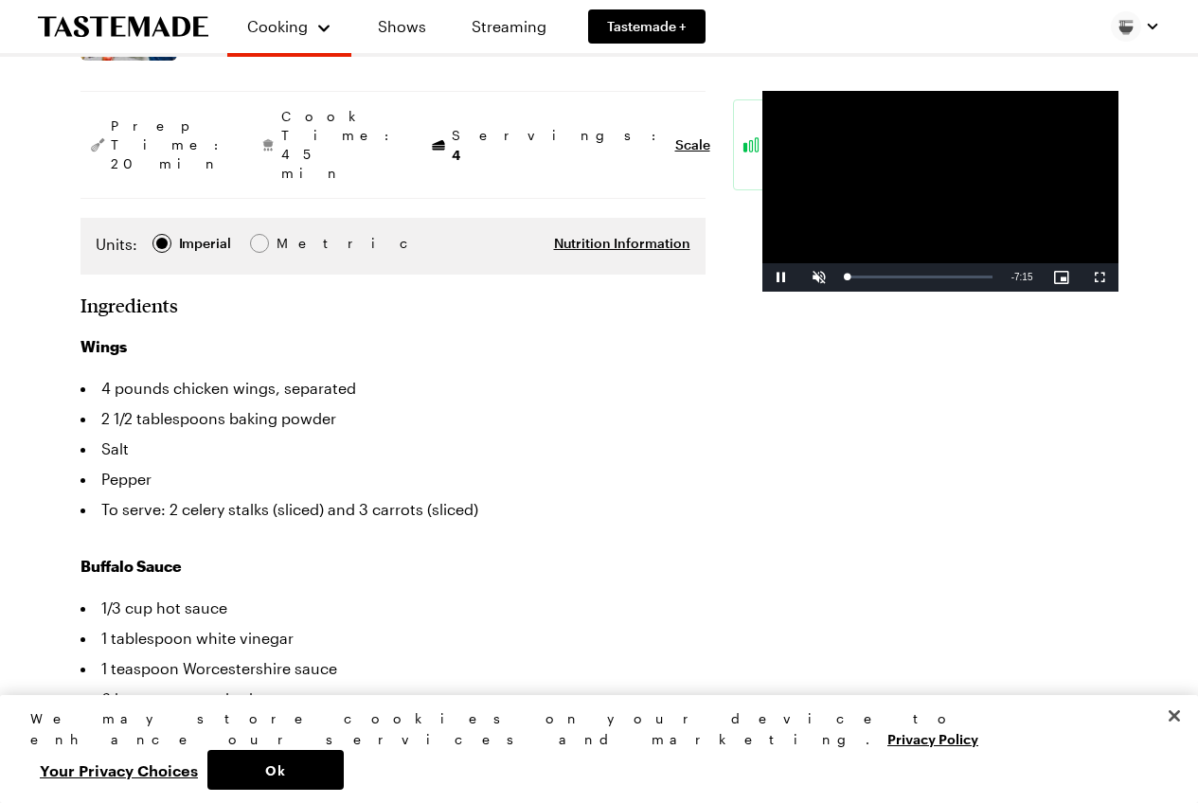
type textarea "x"
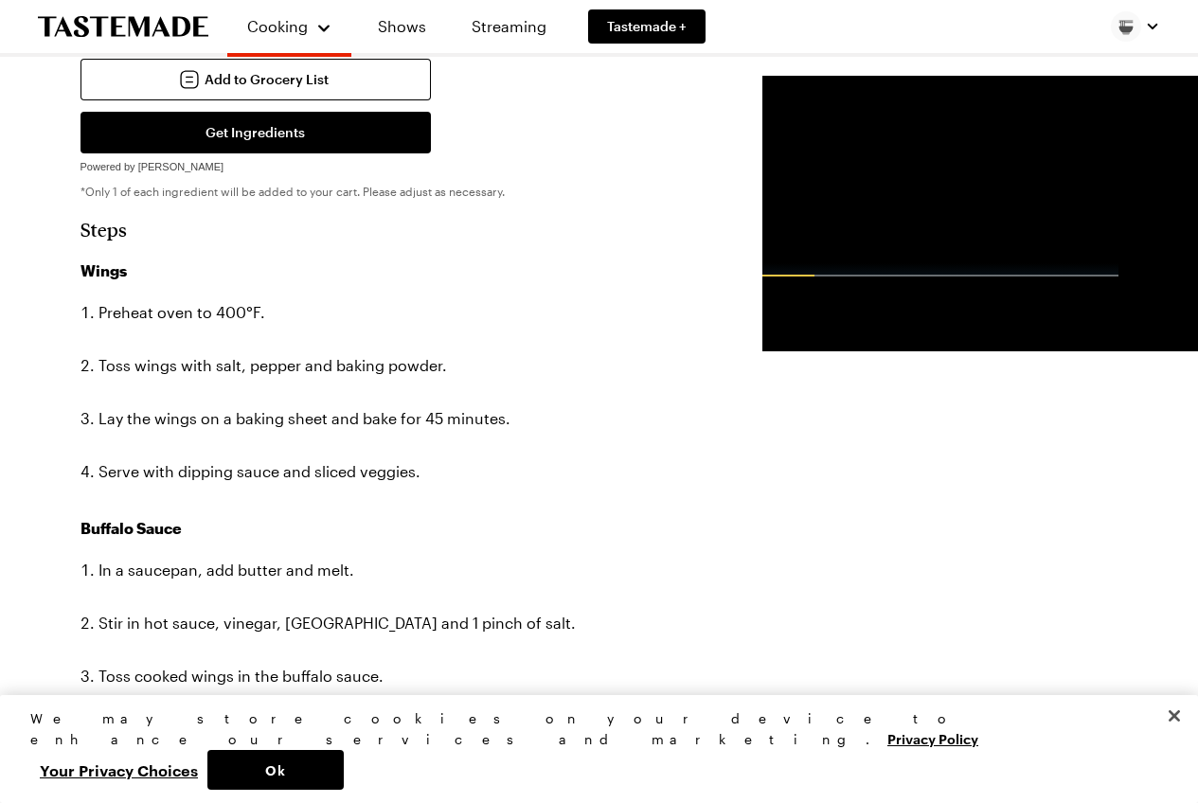
scroll to position [1375, 0]
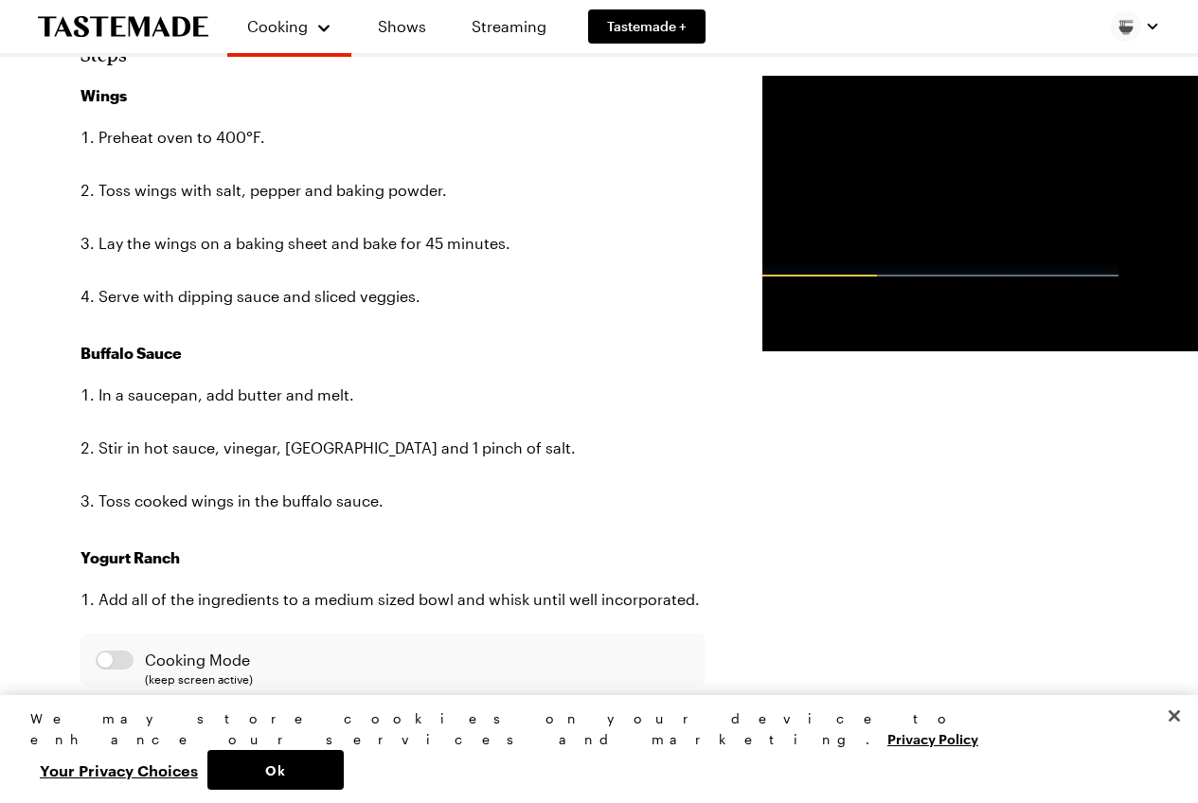
drag, startPoint x: 1209, startPoint y: 65, endPoint x: 1141, endPoint y: 221, distance: 169.3
click at [1135, 378] on html "Cooking Shows Streaming Tastemade + Search ingredients Search Game Day Chicken …" at bounding box center [599, 339] width 1198 height 3750
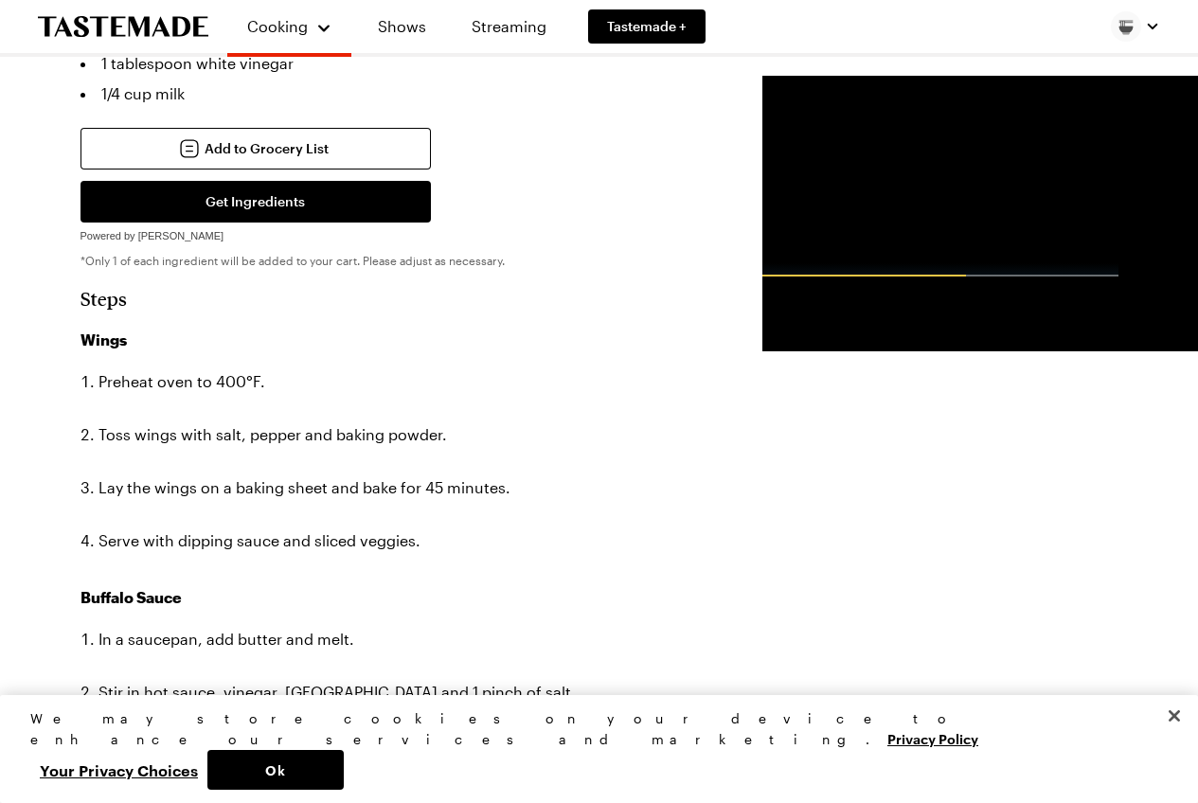
scroll to position [0, 0]
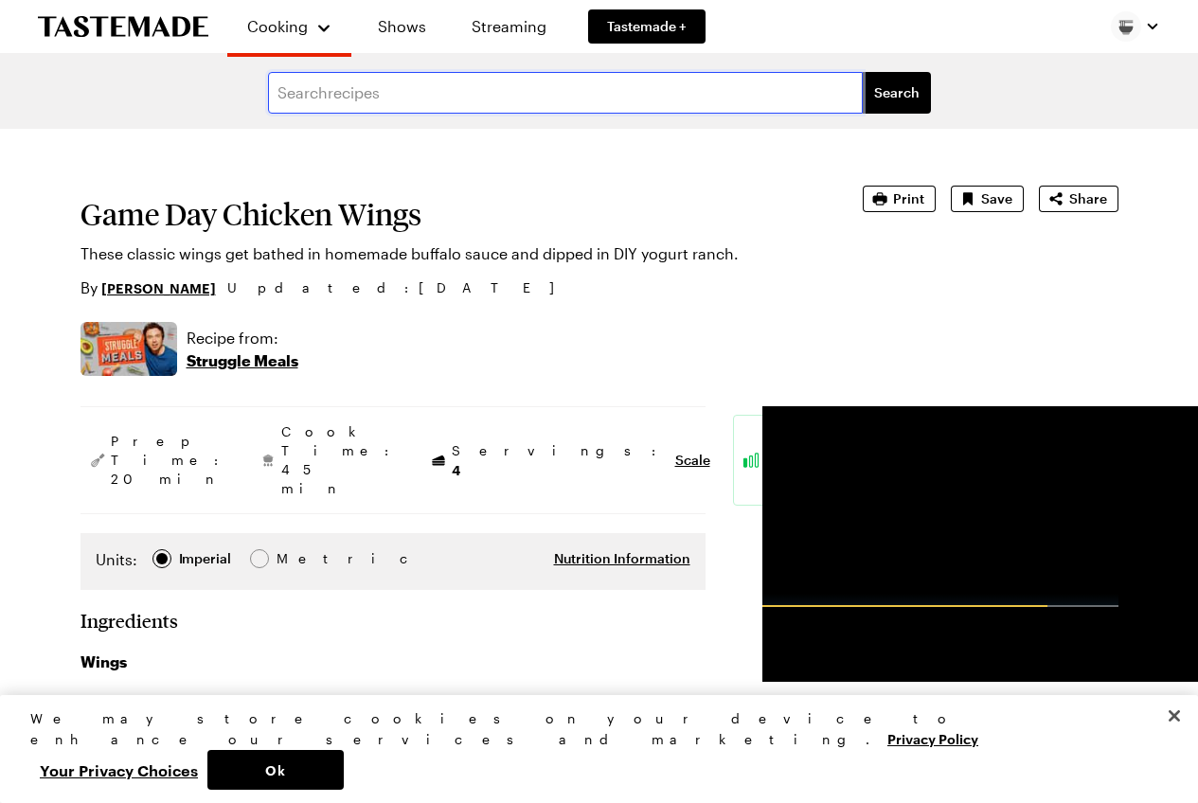
click at [438, 91] on input "text" at bounding box center [565, 93] width 595 height 42
click at [397, 24] on link "Shows" at bounding box center [402, 26] width 86 height 53
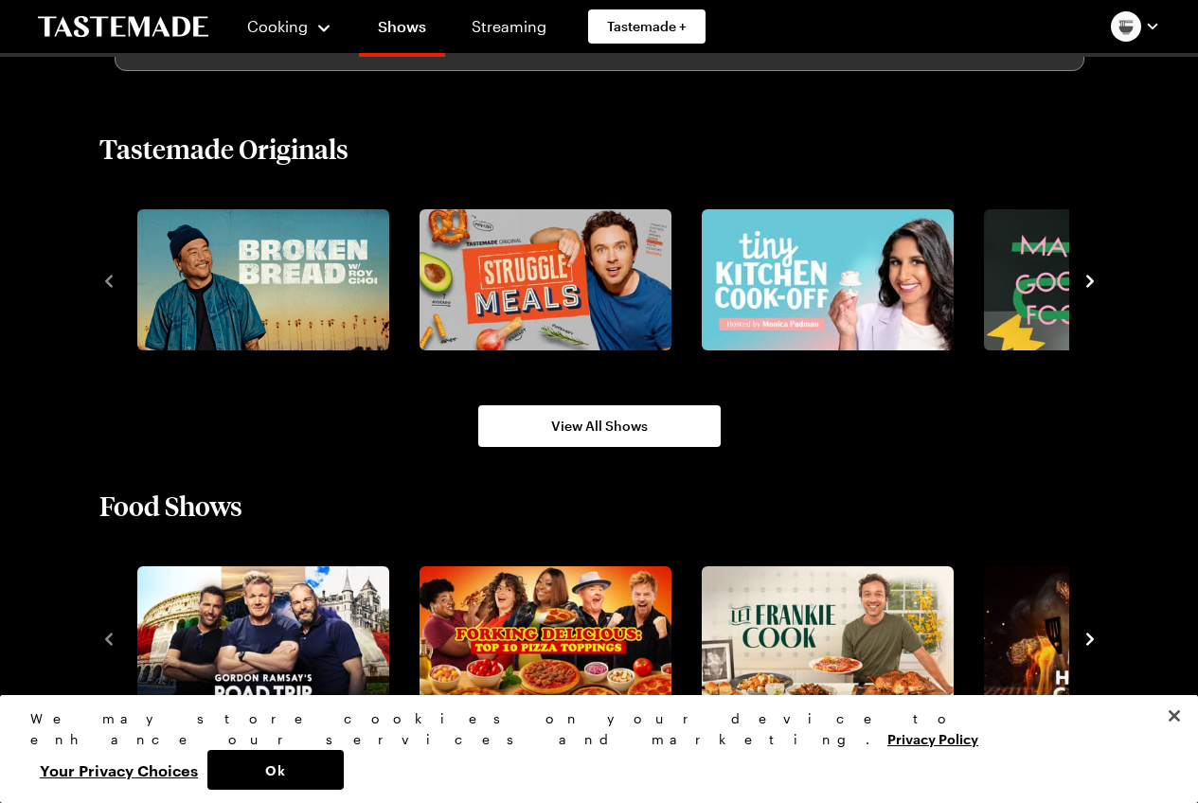
scroll to position [1208, 0]
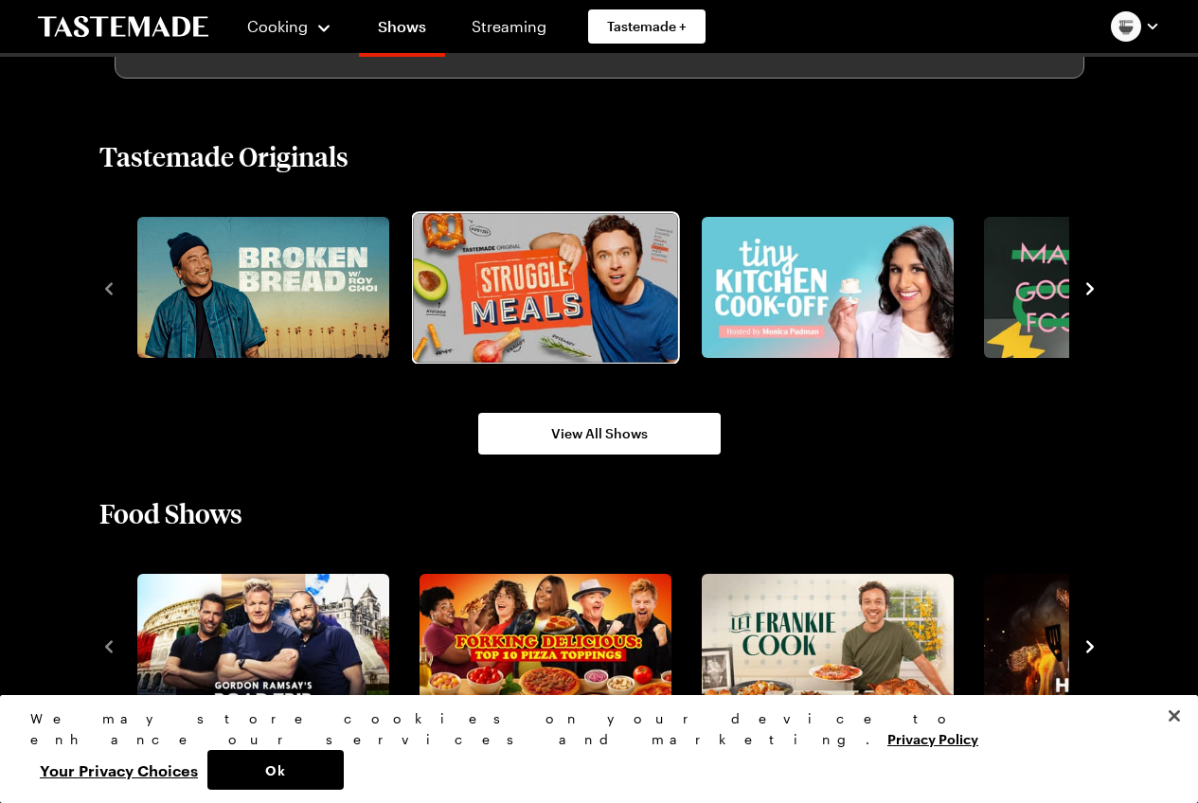
click at [552, 300] on img "2 / 8" at bounding box center [545, 287] width 264 height 149
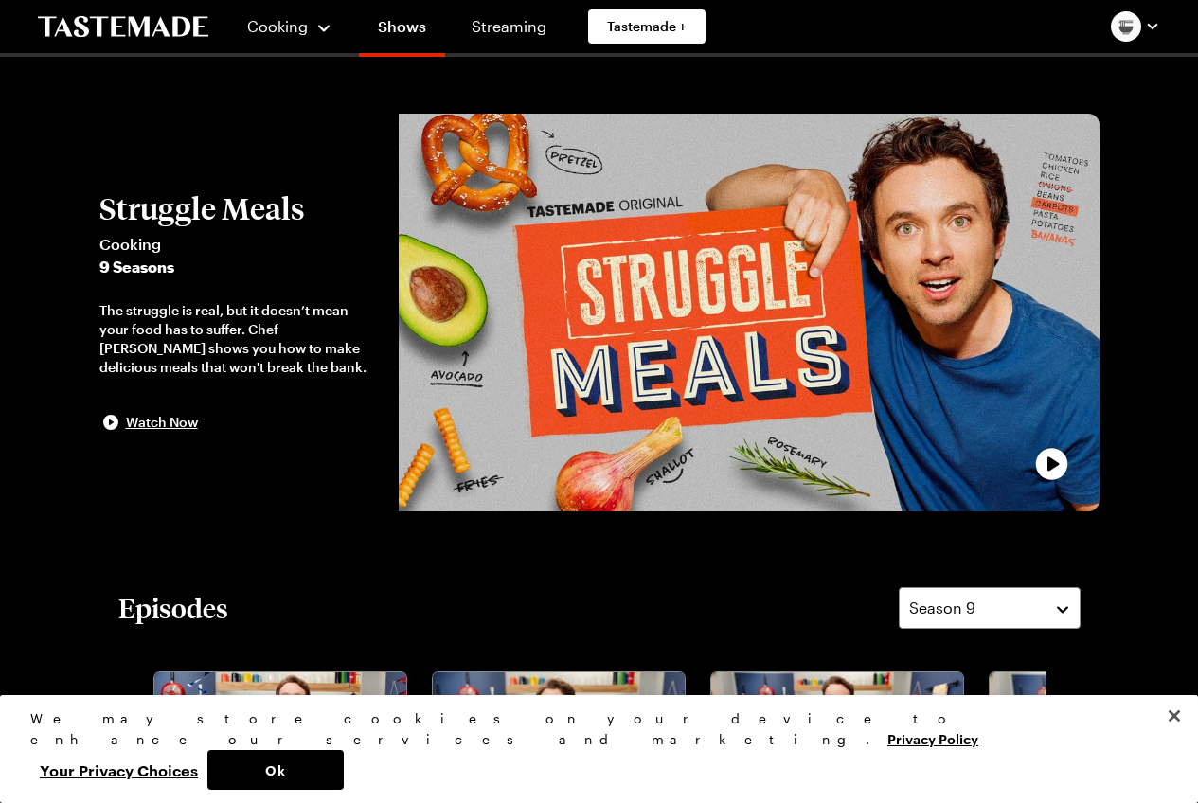
scroll to position [441, 0]
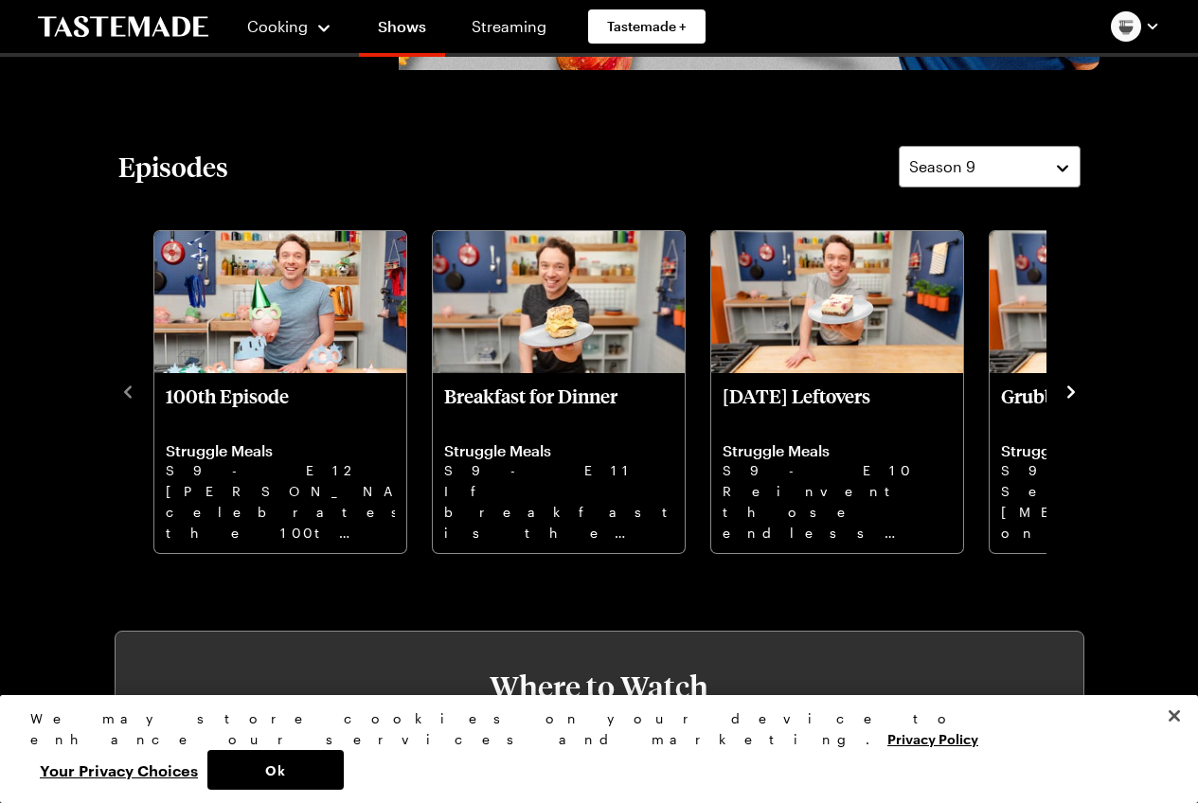
click at [1075, 389] on icon "navigate to next item" at bounding box center [1071, 392] width 19 height 19
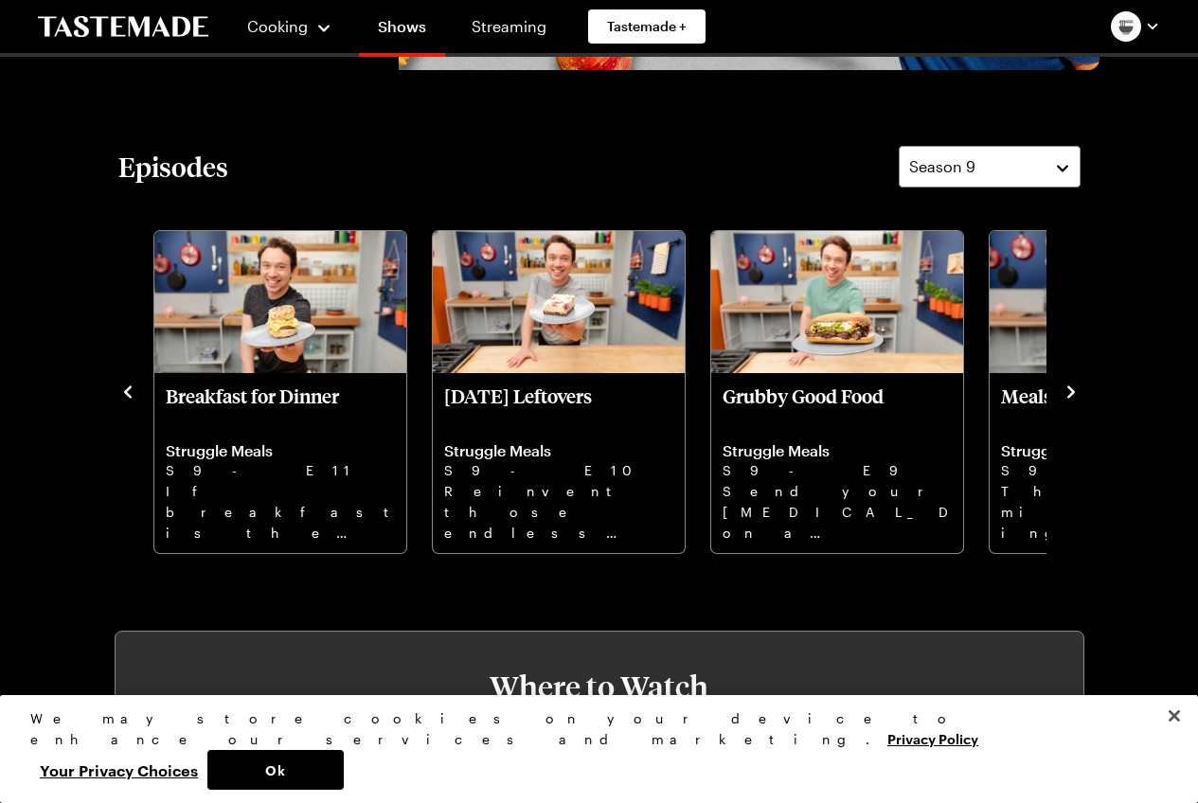
click at [1075, 389] on icon "navigate to next item" at bounding box center [1071, 392] width 19 height 19
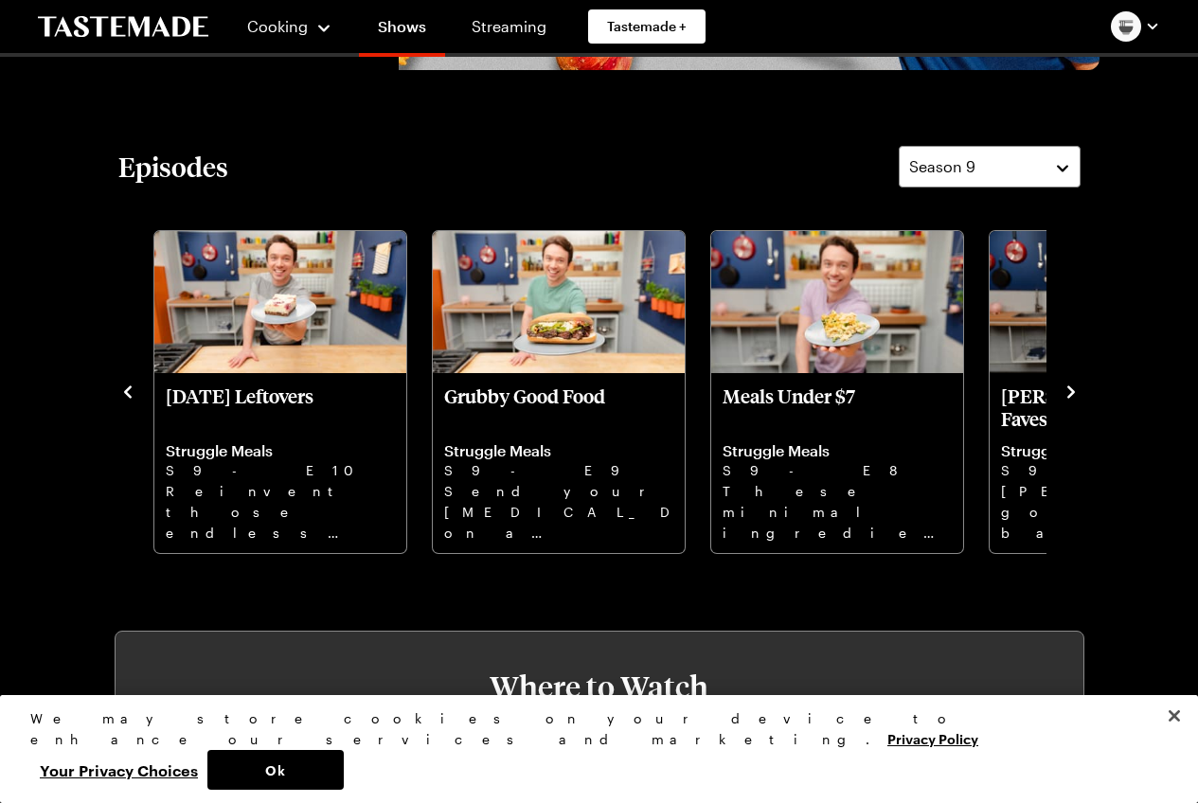
click at [1075, 389] on icon "navigate to next item" at bounding box center [1071, 392] width 19 height 19
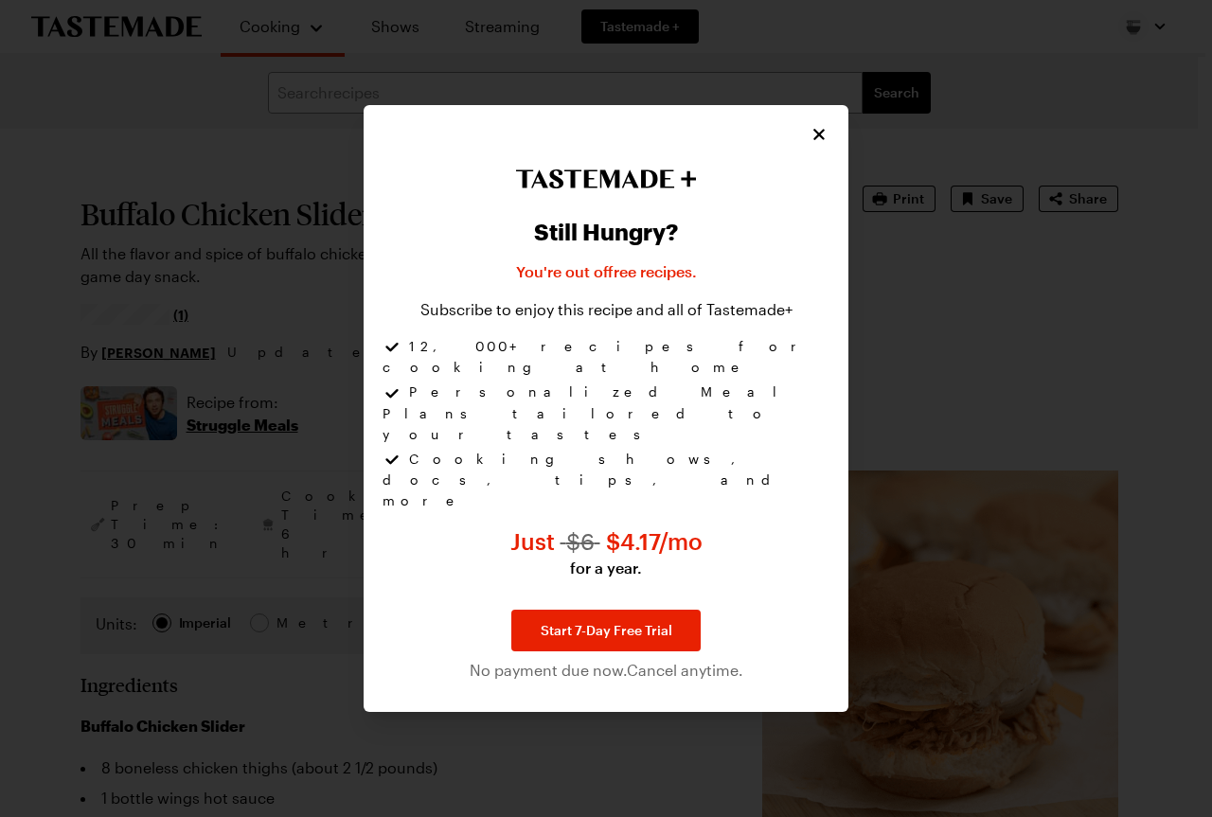
click at [1165, 357] on div at bounding box center [606, 408] width 1212 height 817
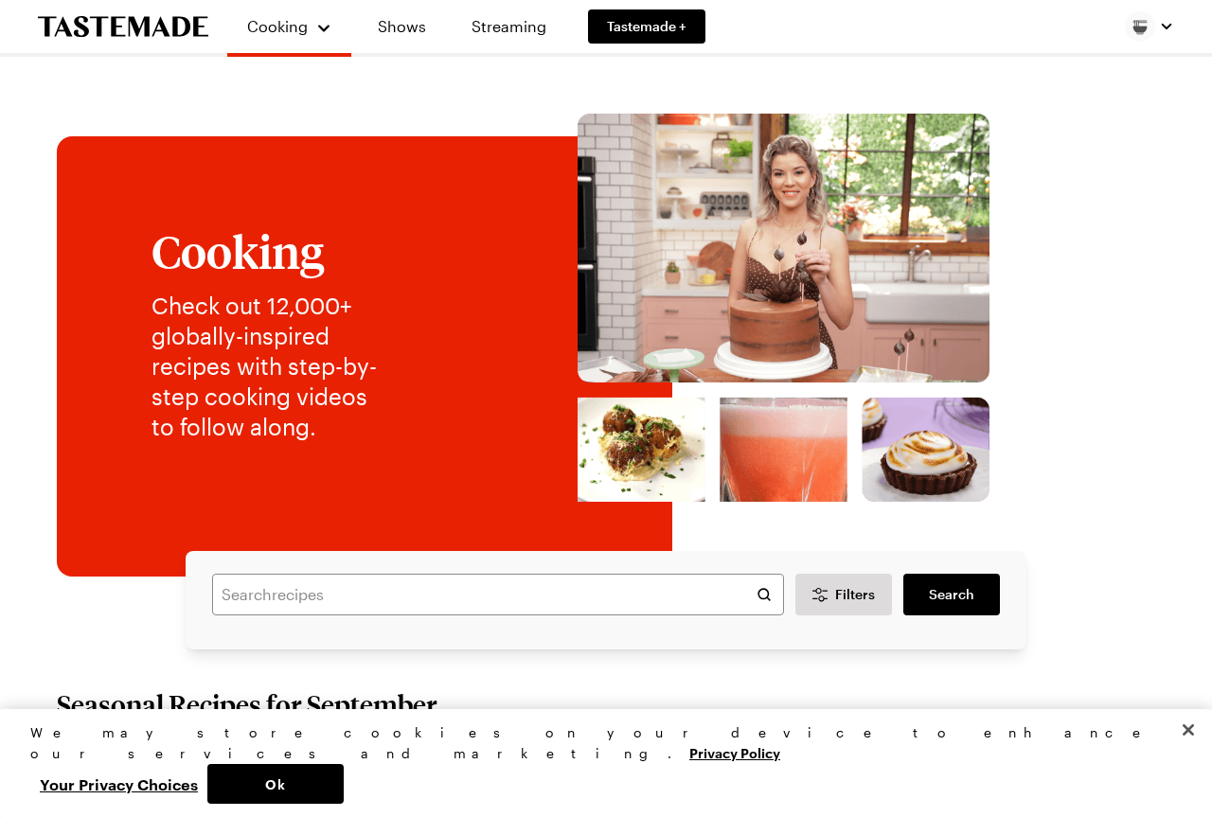
click at [823, 193] on img at bounding box center [784, 308] width 706 height 388
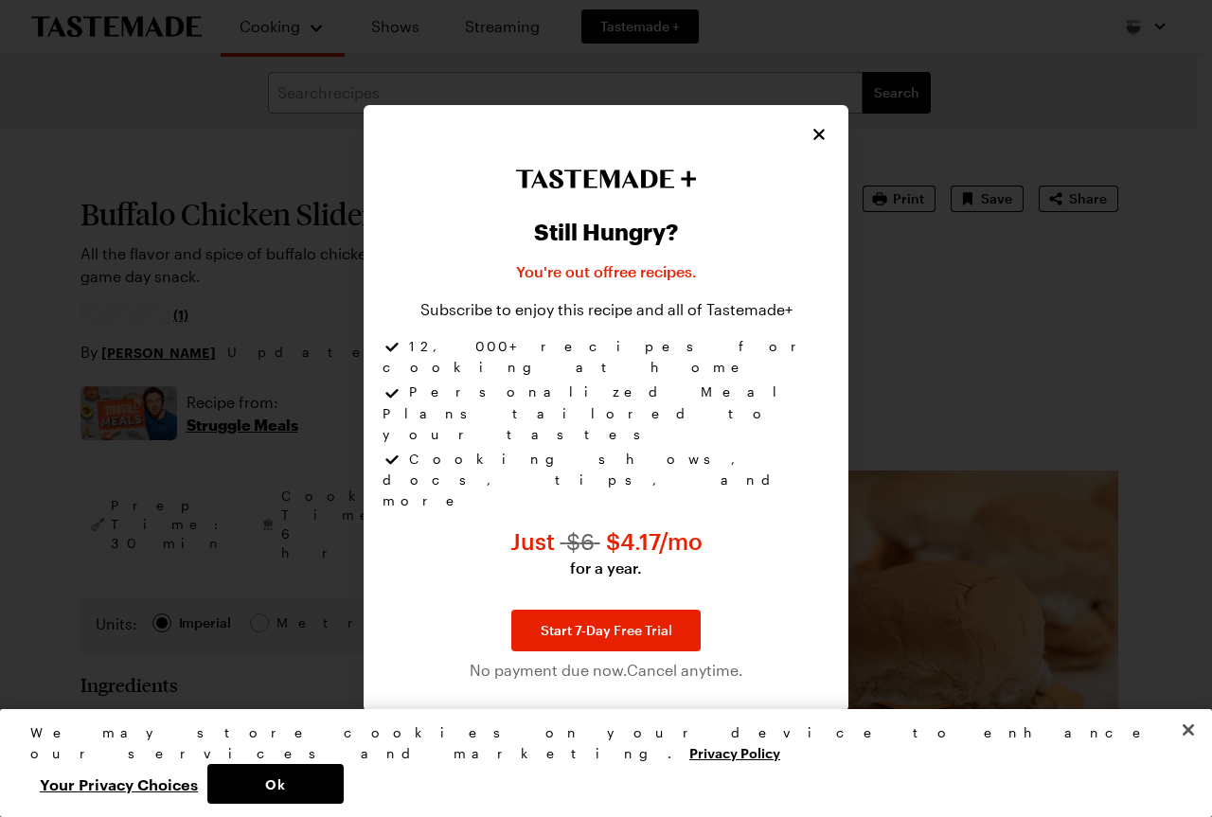
type textarea "x"
click at [812, 143] on icon "Close" at bounding box center [820, 133] width 19 height 19
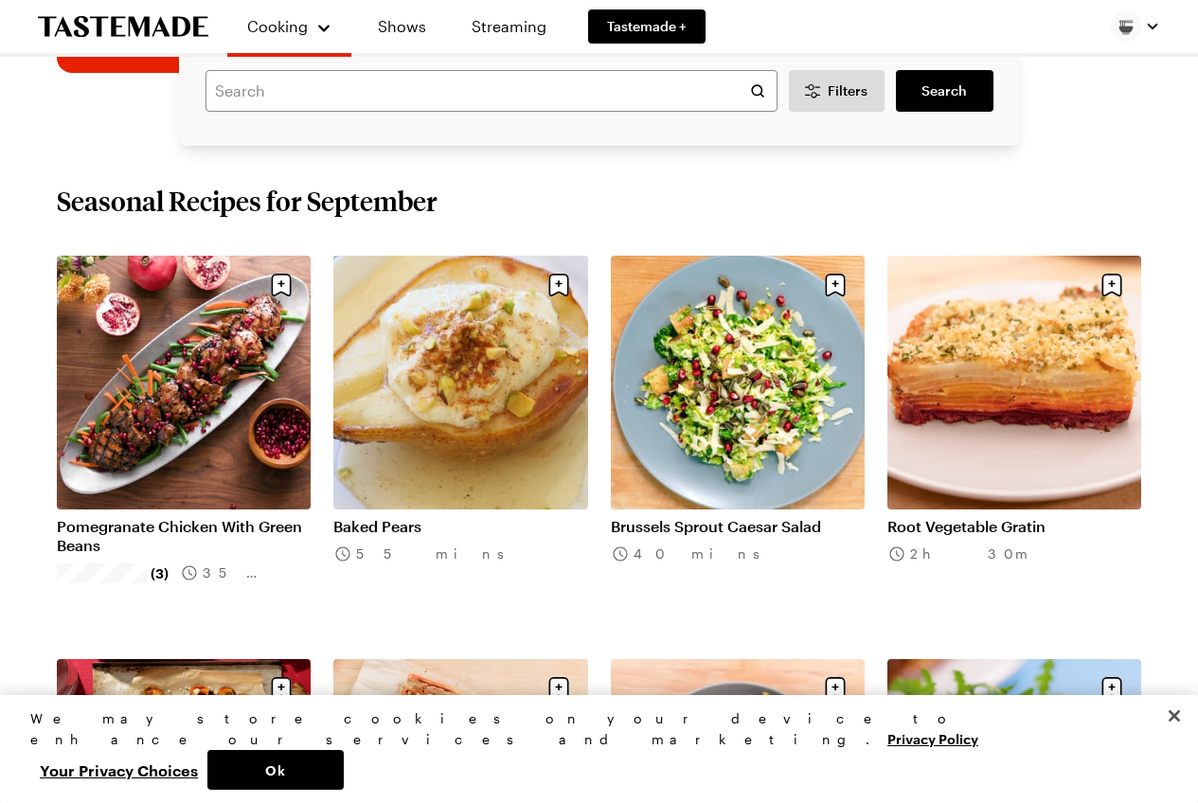
scroll to position [103, 0]
